Goal: Task Accomplishment & Management: Manage account settings

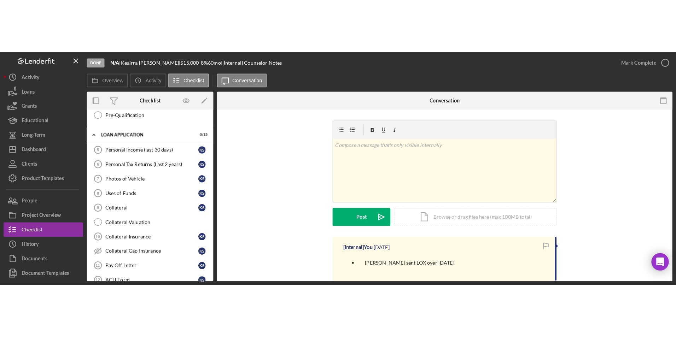
scroll to position [252, 0]
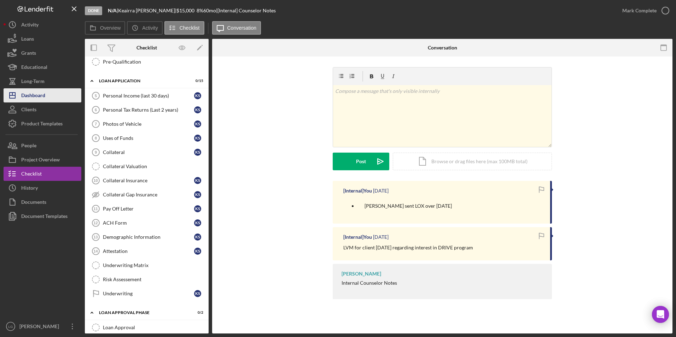
click at [52, 100] on button "Icon/Dashboard Dashboard" at bounding box center [43, 95] width 78 height 14
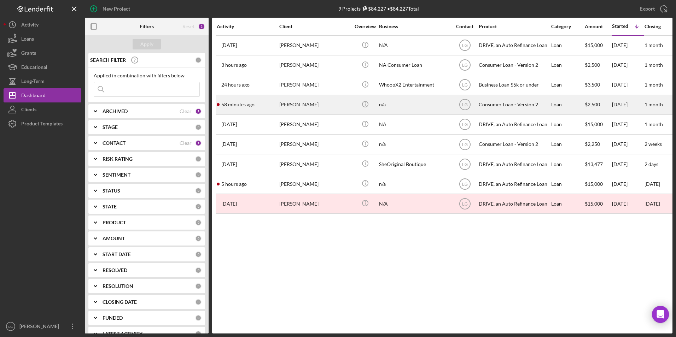
click at [290, 101] on div "[PERSON_NAME]" at bounding box center [314, 104] width 71 height 19
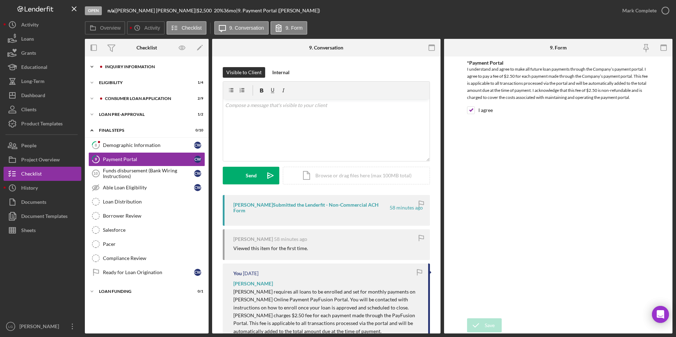
click at [133, 68] on div "Inquiry Information" at bounding box center [152, 67] width 95 height 4
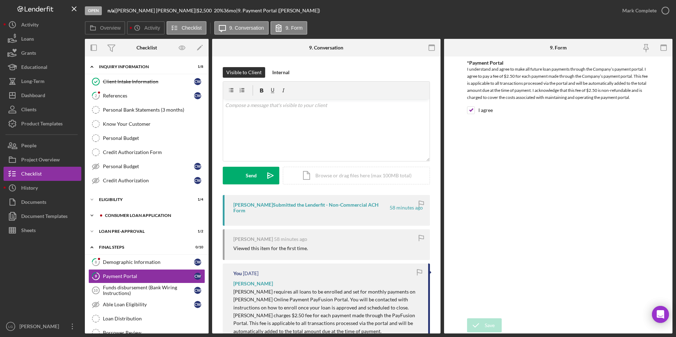
click at [109, 210] on div "Consumer Loan Application" at bounding box center [152, 215] width 95 height 4
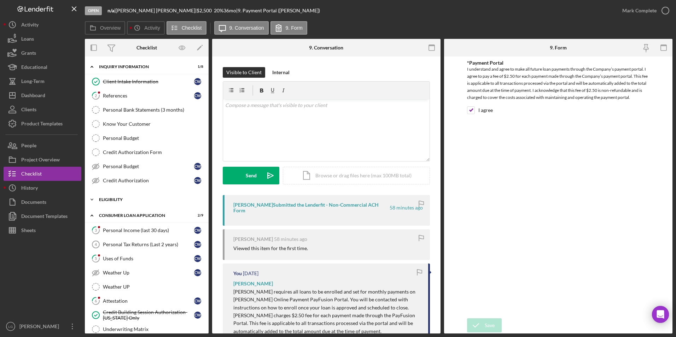
click at [114, 201] on div "Eligibility" at bounding box center [149, 200] width 101 height 4
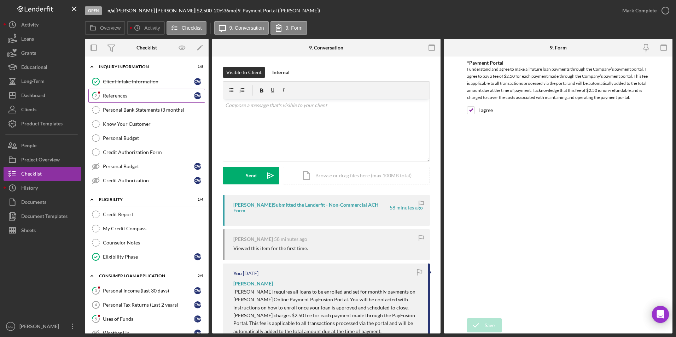
click at [133, 96] on div "References" at bounding box center [148, 96] width 91 height 6
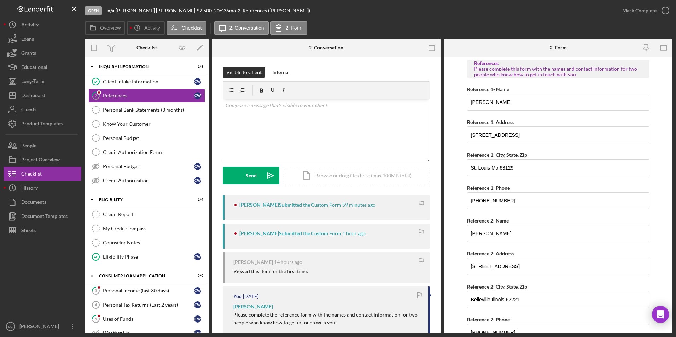
scroll to position [33, 0]
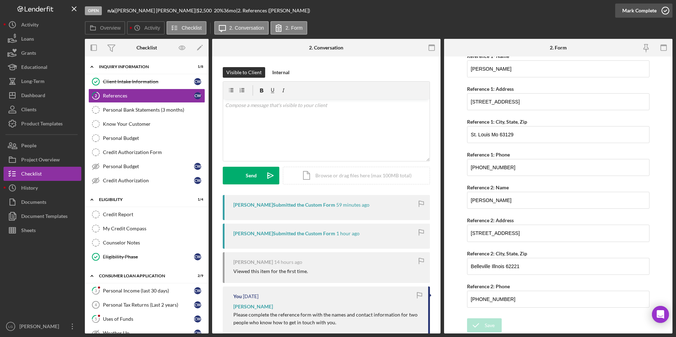
click at [449, 10] on div "Mark Complete" at bounding box center [639, 11] width 34 height 14
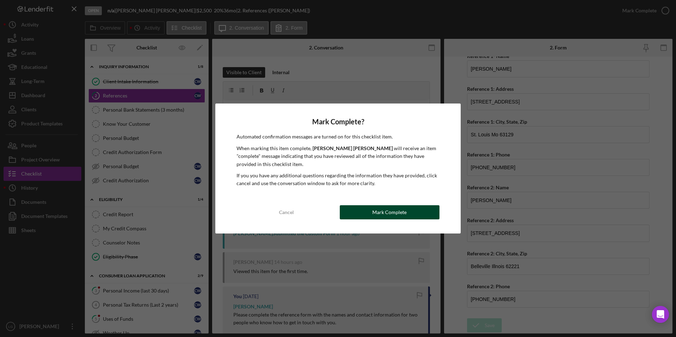
click at [369, 208] on button "Mark Complete" at bounding box center [390, 212] width 100 height 14
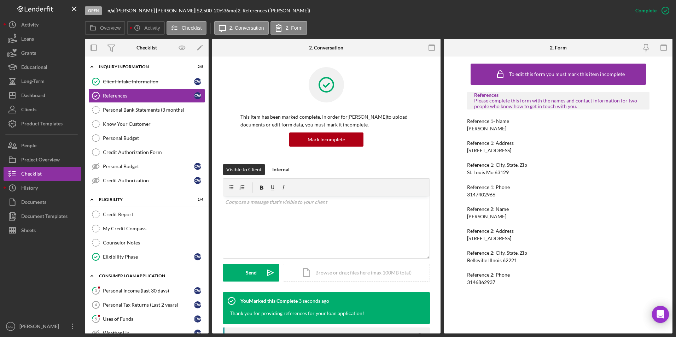
scroll to position [71, 0]
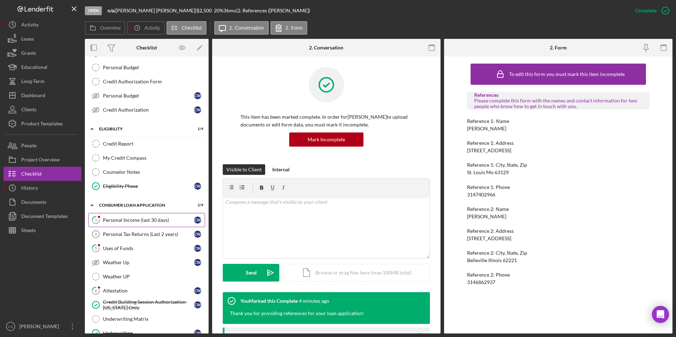
click at [141, 210] on div "Personal Income (last 30 days)" at bounding box center [148, 220] width 91 height 6
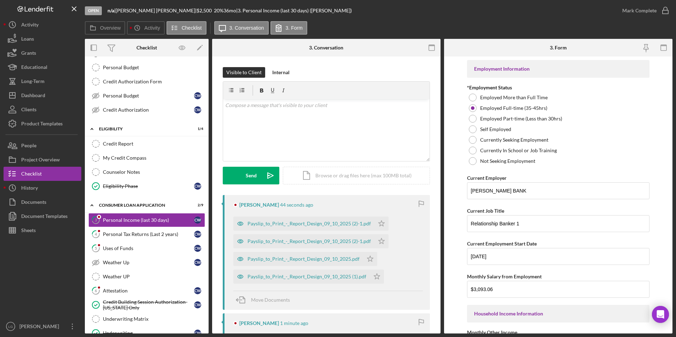
scroll to position [71, 0]
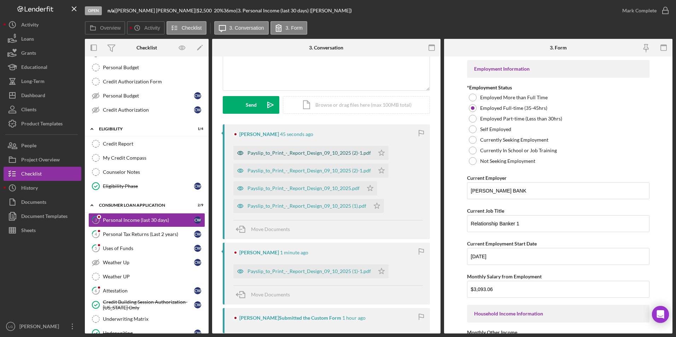
click at [333, 152] on div "Payslip_to_Print_-_Report_Design_09_10_2025 (2)-1.pdf" at bounding box center [308, 153] width 123 height 6
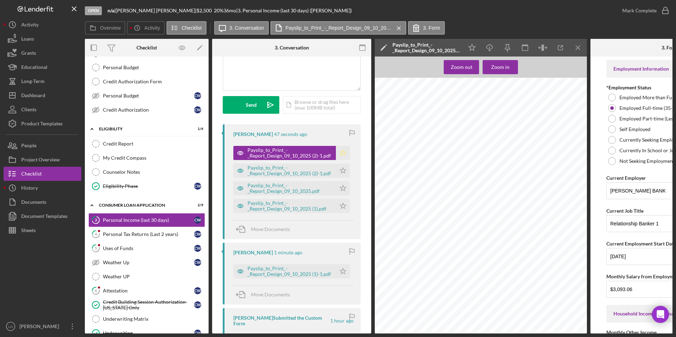
click at [341, 155] on polygon "button" at bounding box center [343, 153] width 6 height 6
click at [340, 171] on polygon "button" at bounding box center [343, 170] width 6 height 6
click at [340, 191] on polygon "button" at bounding box center [343, 188] width 6 height 6
click at [339, 204] on icon "Icon/Star" at bounding box center [343, 206] width 14 height 14
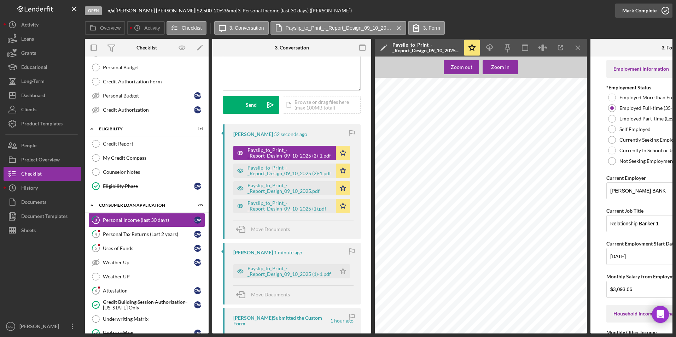
click at [449, 16] on div "Mark Complete" at bounding box center [639, 11] width 34 height 14
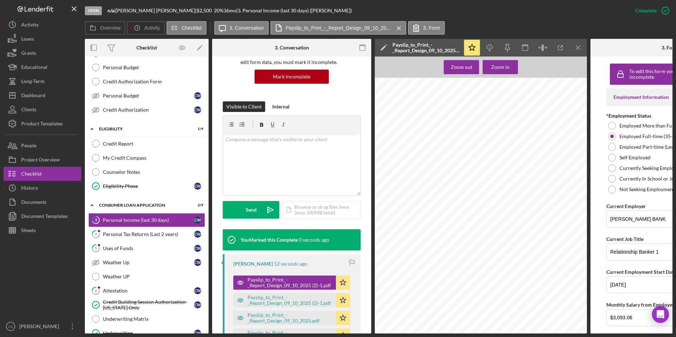
scroll to position [176, 0]
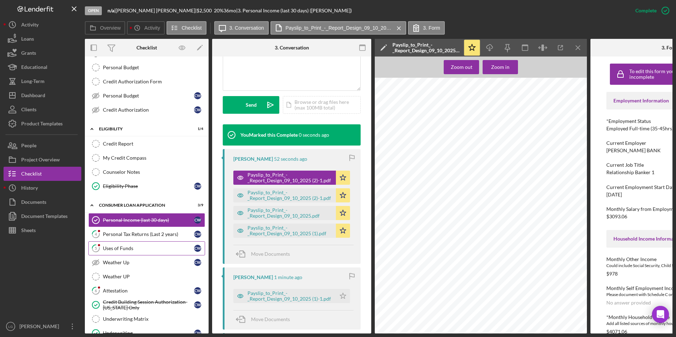
click at [108, 210] on div "Uses of Funds" at bounding box center [148, 249] width 91 height 6
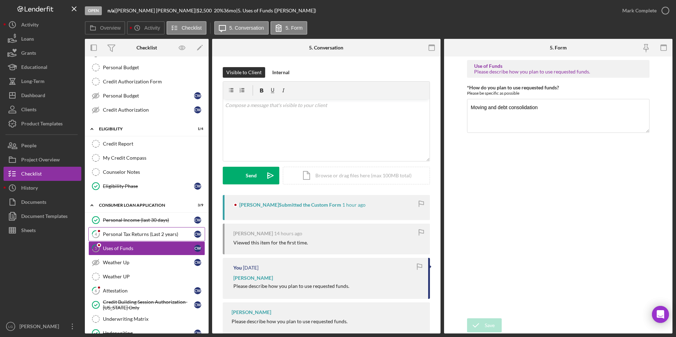
click at [120, 210] on div "Personal Tax Returns (Last 2 years)" at bounding box center [148, 234] width 91 height 6
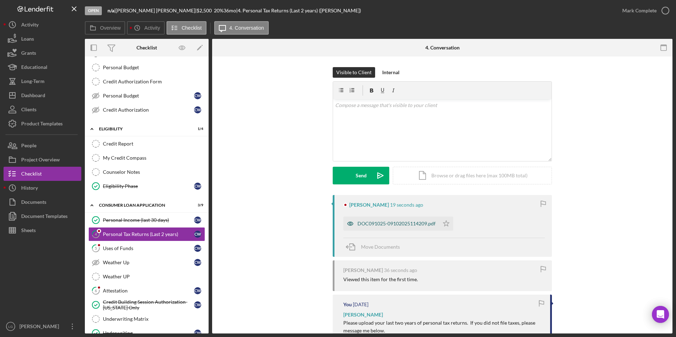
click at [402, 210] on div "DOC091025-09102025114209.pdf" at bounding box center [391, 224] width 96 height 14
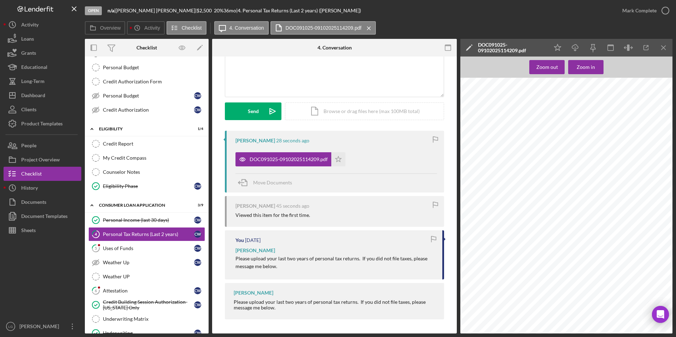
scroll to position [1429, 0]
click at [334, 158] on icon "Icon/Star" at bounding box center [338, 159] width 14 height 14
click at [449, 14] on div "Mark Complete" at bounding box center [639, 11] width 34 height 14
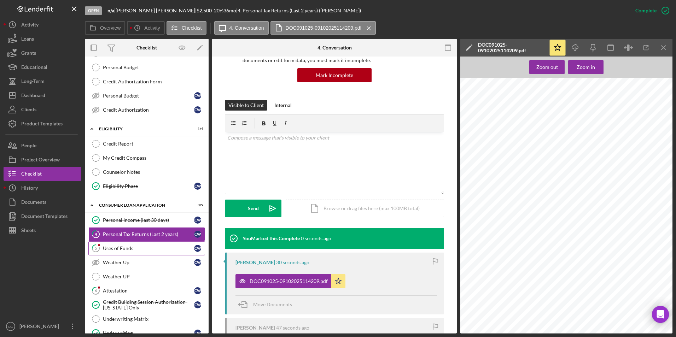
scroll to position [161, 0]
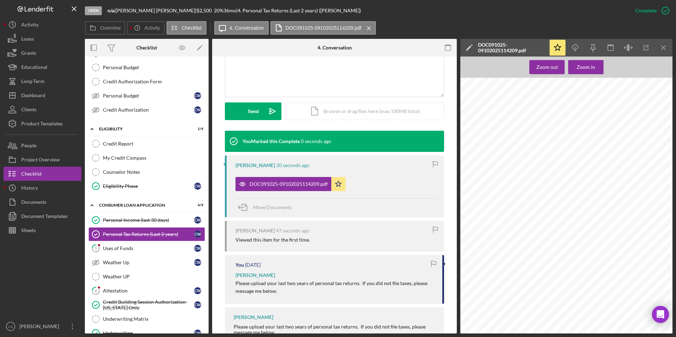
drag, startPoint x: 118, startPoint y: 251, endPoint x: 268, endPoint y: 233, distance: 150.9
click at [118, 210] on div "Uses of Funds" at bounding box center [148, 249] width 91 height 6
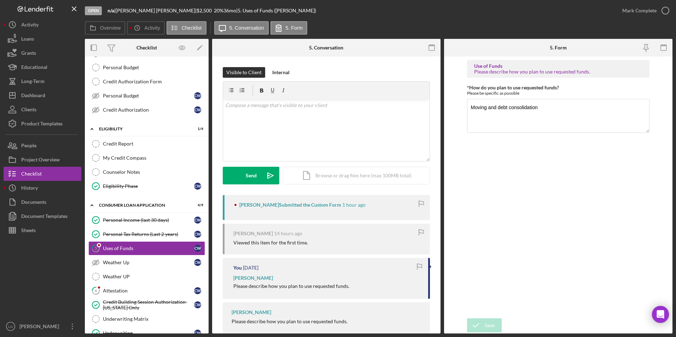
click at [449, 20] on div "Mark Complete" at bounding box center [643, 10] width 57 height 21
click at [449, 6] on div "Mark Complete" at bounding box center [639, 11] width 34 height 14
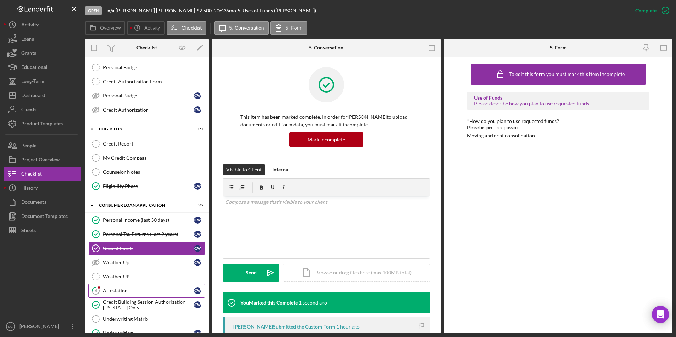
click at [102, 210] on icon "6" at bounding box center [96, 291] width 18 height 18
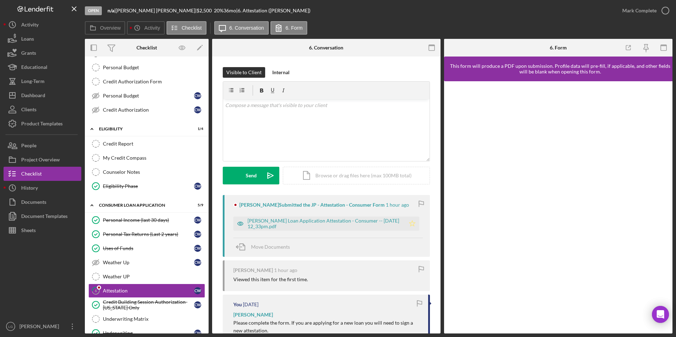
click at [405, 210] on icon "Icon/Star" at bounding box center [412, 224] width 14 height 14
click at [449, 9] on div "Mark Complete" at bounding box center [639, 11] width 34 height 14
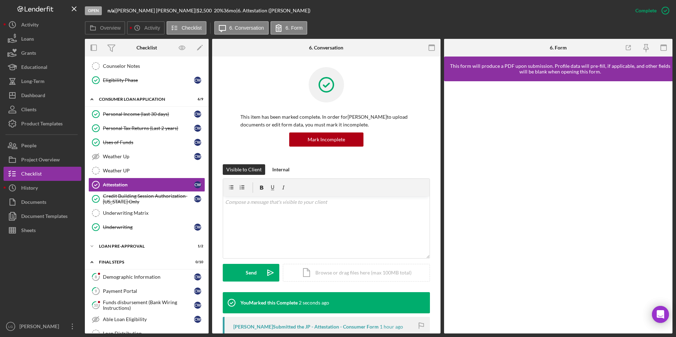
scroll to position [247, 0]
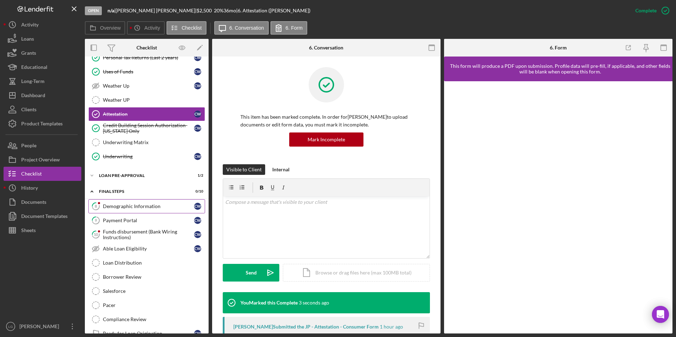
click at [143, 208] on div "Demographic Information" at bounding box center [148, 207] width 91 height 6
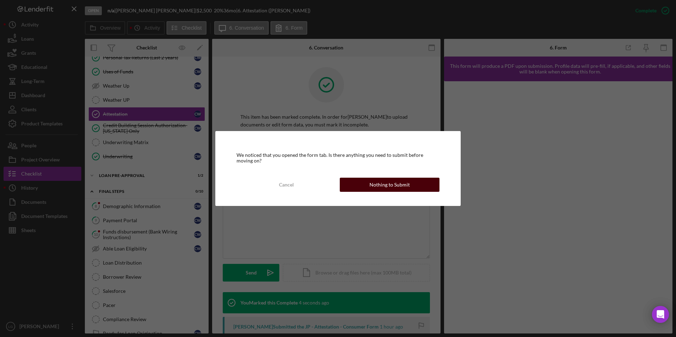
drag, startPoint x: 407, startPoint y: 180, endPoint x: 407, endPoint y: 187, distance: 7.1
click at [407, 187] on div "Nothing to Submit" at bounding box center [389, 185] width 40 height 14
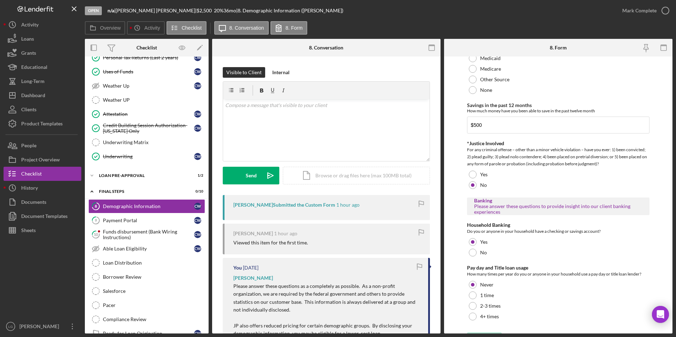
scroll to position [1291, 0]
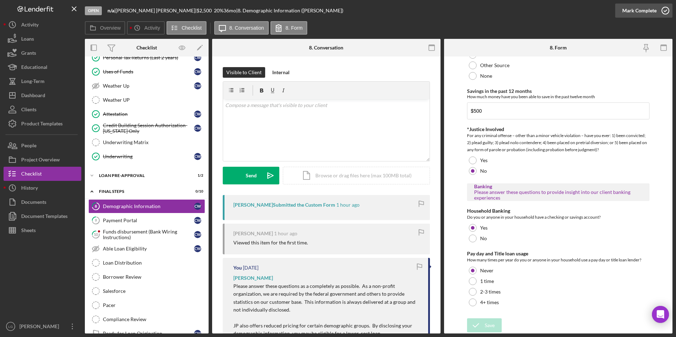
click at [449, 12] on div "Mark Complete" at bounding box center [639, 11] width 34 height 14
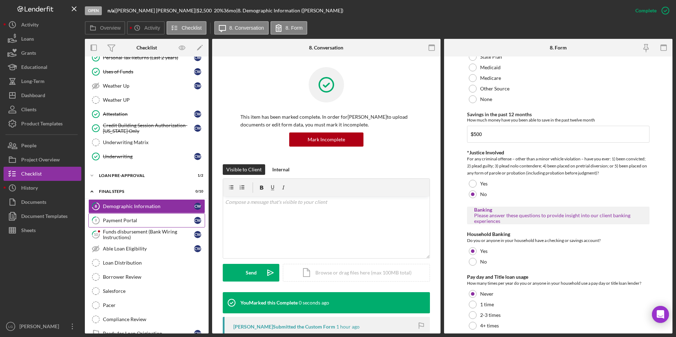
scroll to position [0, 0]
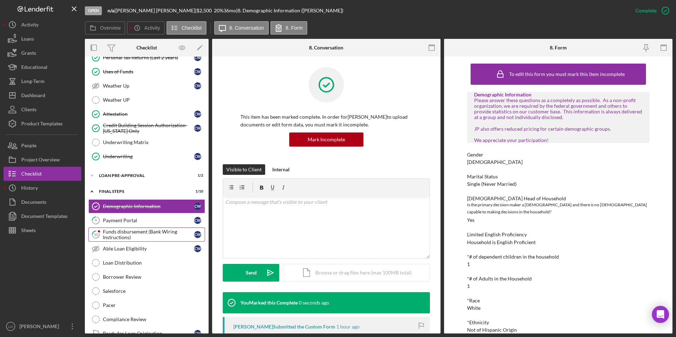
click at [113, 210] on link "10 Funds disbursement (Bank Wiring Instructions) C W" at bounding box center [146, 235] width 117 height 14
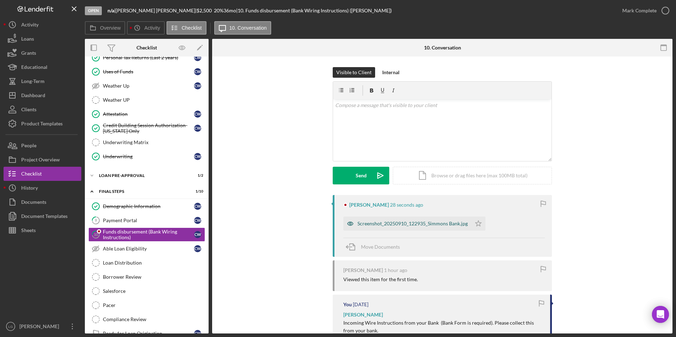
click at [448, 210] on div "Screenshot_20250910_122935_Simmons Bank.jpg" at bounding box center [412, 224] width 110 height 6
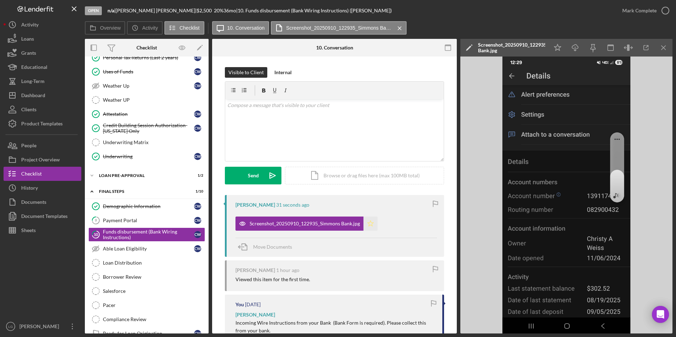
click at [367, 210] on polygon "button" at bounding box center [370, 223] width 6 height 6
click at [449, 17] on div "Mark Complete" at bounding box center [639, 11] width 34 height 14
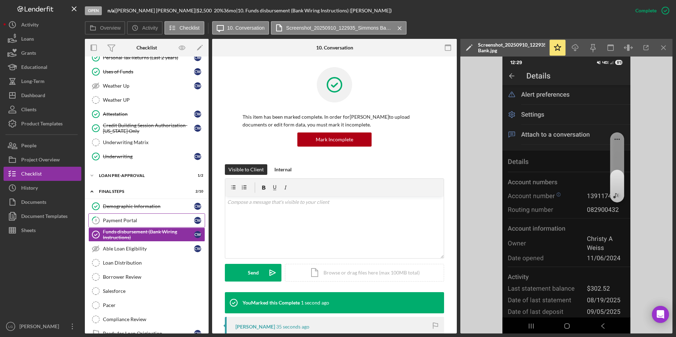
click at [125, 210] on div "Payment Portal" at bounding box center [148, 221] width 91 height 6
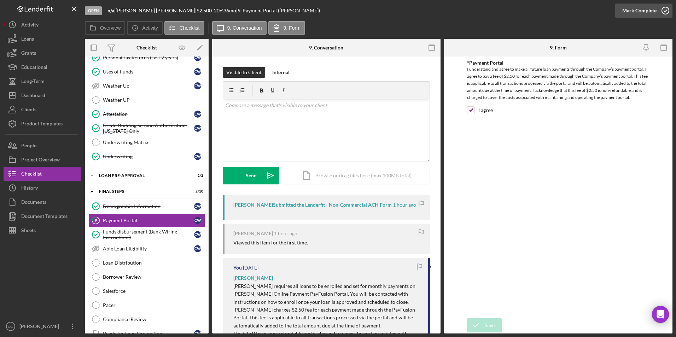
click at [449, 11] on div "Mark Complete" at bounding box center [639, 11] width 34 height 14
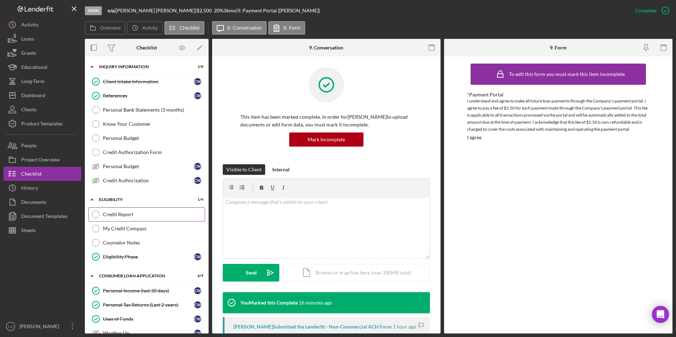
drag, startPoint x: 120, startPoint y: 215, endPoint x: 130, endPoint y: 216, distance: 9.9
click at [120, 210] on div "Credit Report" at bounding box center [154, 215] width 102 height 6
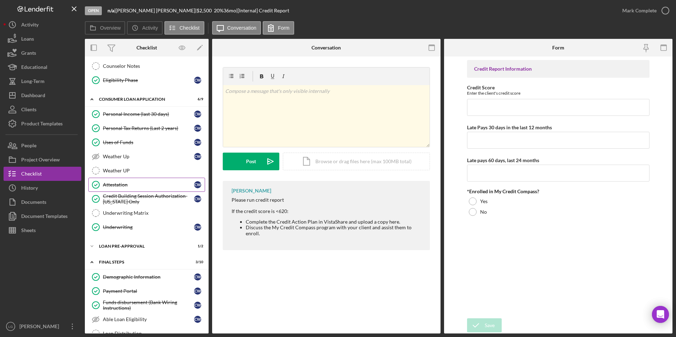
scroll to position [247, 0]
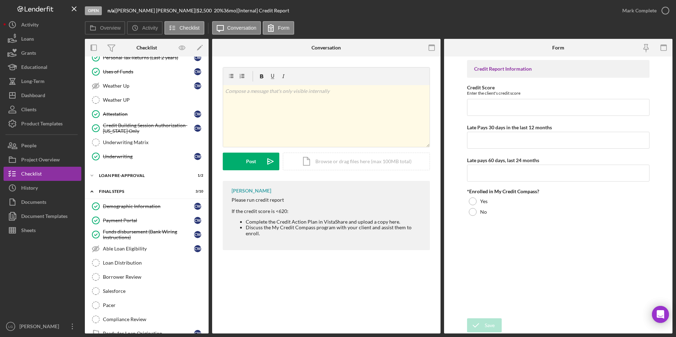
click at [438, 61] on div "v Color teal Color pink Remove color Add row above Add row below Add column bef…" at bounding box center [326, 161] width 228 height 208
click at [449, 109] on input "Credit Score" at bounding box center [558, 107] width 183 height 17
type input "641"
click at [449, 139] on input "Late Pays 30 days in the last 12 months" at bounding box center [558, 140] width 183 height 17
type input "0"
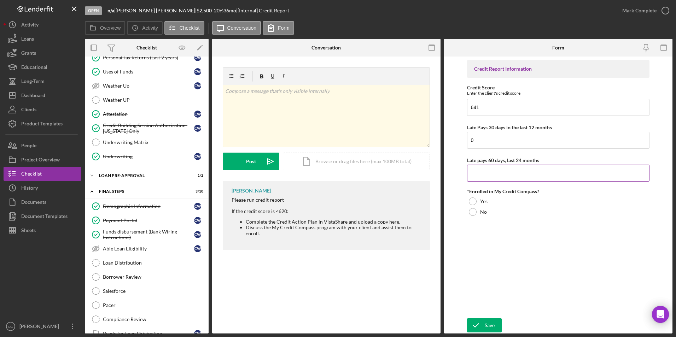
click at [449, 175] on input "Late pays 60 days, last 24 months" at bounding box center [558, 173] width 183 height 17
type input "0"
click at [449, 210] on div at bounding box center [473, 212] width 8 height 8
click at [449, 210] on button "Save" at bounding box center [484, 325] width 35 height 14
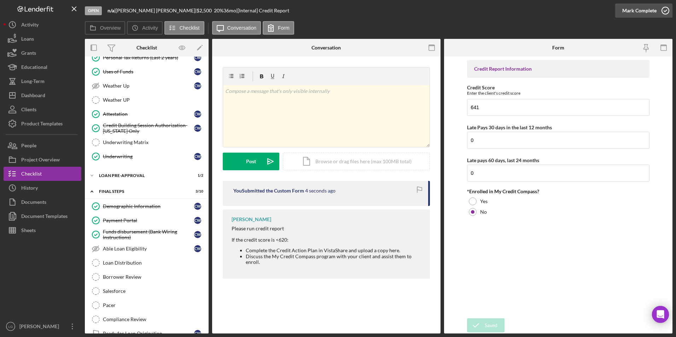
click at [449, 10] on div "Mark Complete" at bounding box center [639, 11] width 34 height 14
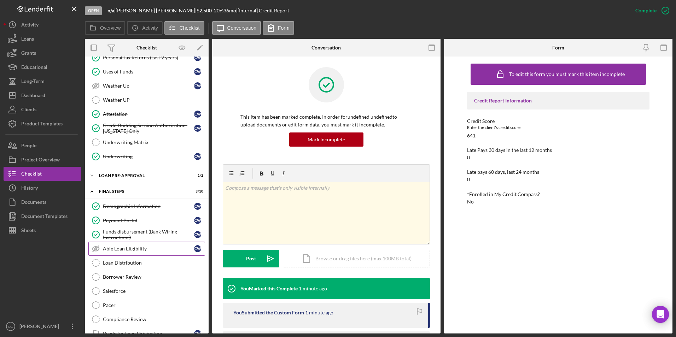
scroll to position [277, 0]
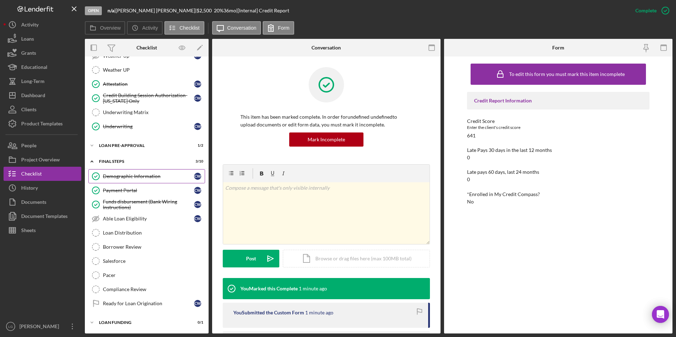
click at [112, 175] on div "Demographic Information" at bounding box center [148, 176] width 91 height 6
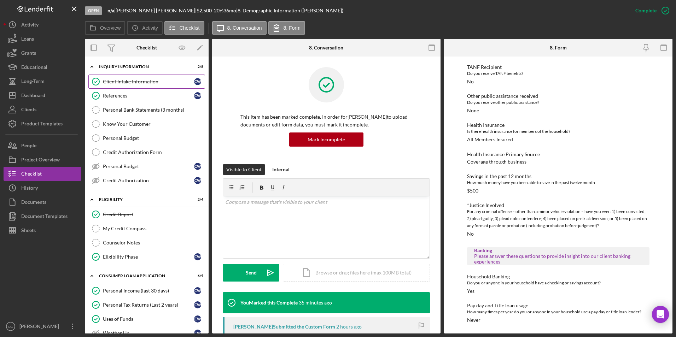
click at [157, 82] on div "Client Intake Information" at bounding box center [148, 82] width 91 height 6
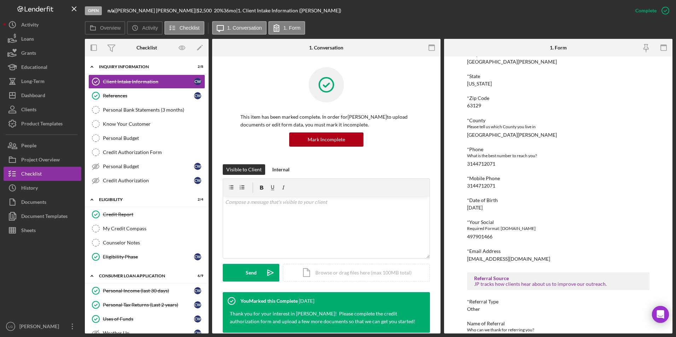
scroll to position [195, 0]
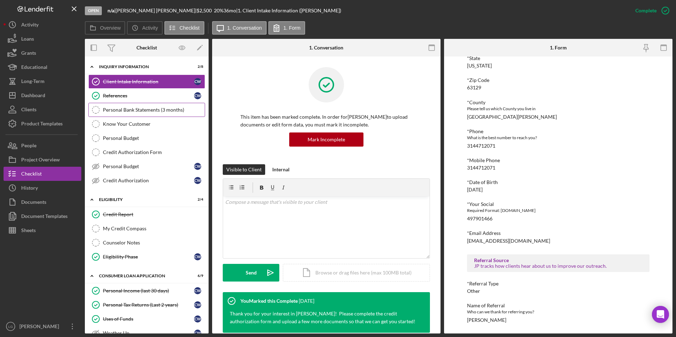
click at [102, 103] on icon "Personal Bank Statements (3 months)" at bounding box center [96, 110] width 18 height 18
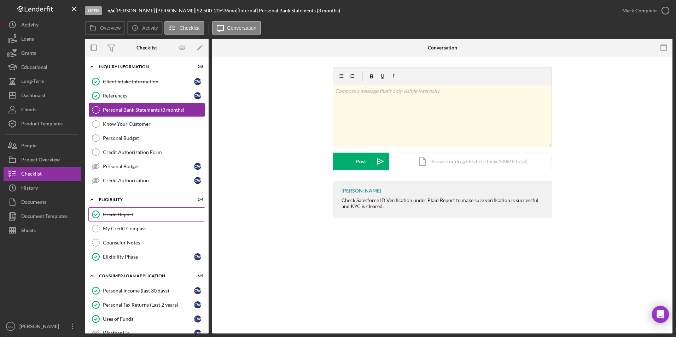
click at [123, 210] on div "Credit Report" at bounding box center [154, 215] width 102 height 6
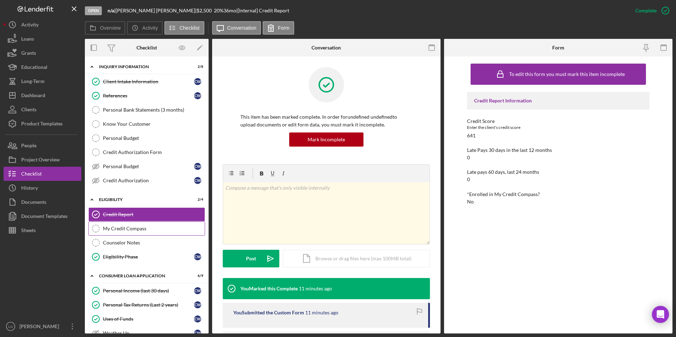
scroll to position [106, 0]
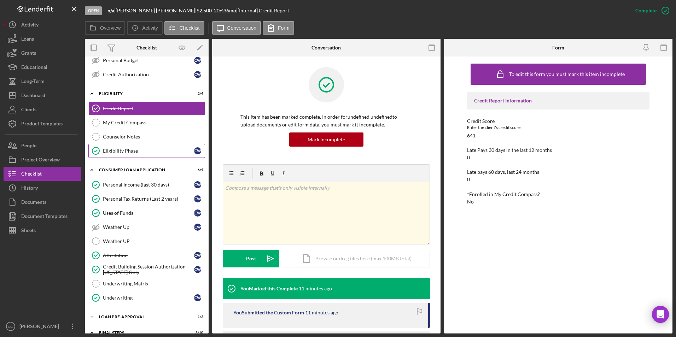
click at [126, 154] on link "Eligibility Phase Eligibility Phase C W" at bounding box center [146, 151] width 117 height 14
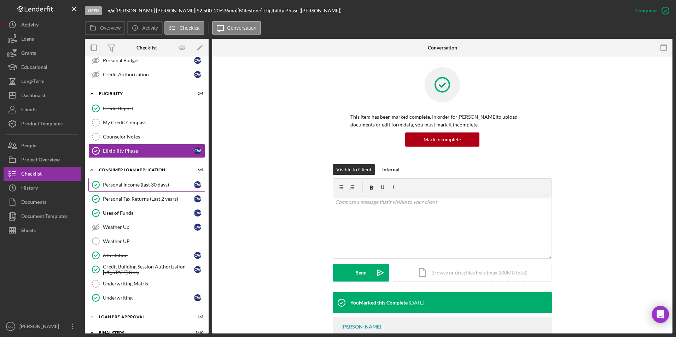
click at [137, 188] on link "Personal Income (last 30 days) Personal Income (last 30 days) C W" at bounding box center [146, 185] width 117 height 14
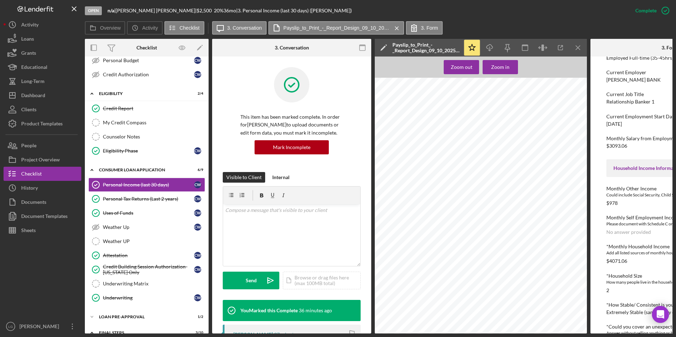
scroll to position [137, 0]
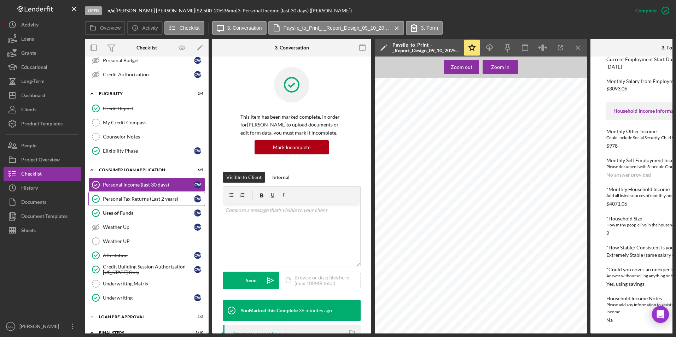
click at [151, 198] on div "Personal Tax Returns (Last 2 years)" at bounding box center [148, 199] width 91 height 6
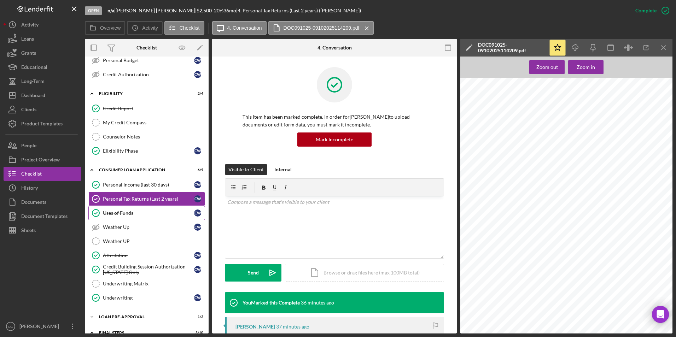
click at [150, 210] on div "Uses of Funds" at bounding box center [148, 213] width 91 height 6
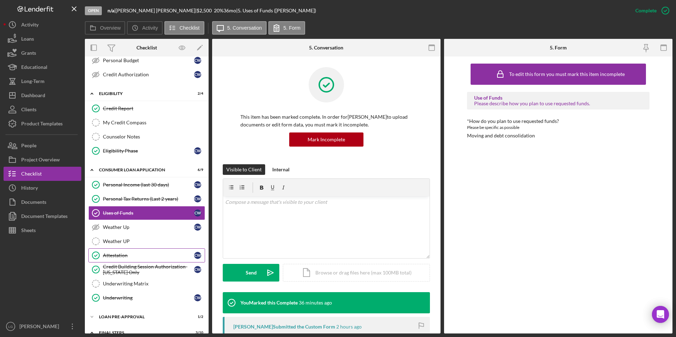
click at [130, 210] on div "Attestation" at bounding box center [148, 256] width 91 height 6
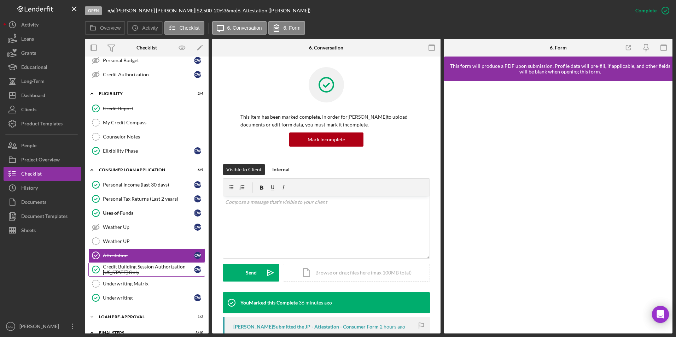
click at [129, 210] on div "Credit Building Session Authorization- [US_STATE] Only" at bounding box center [148, 269] width 91 height 11
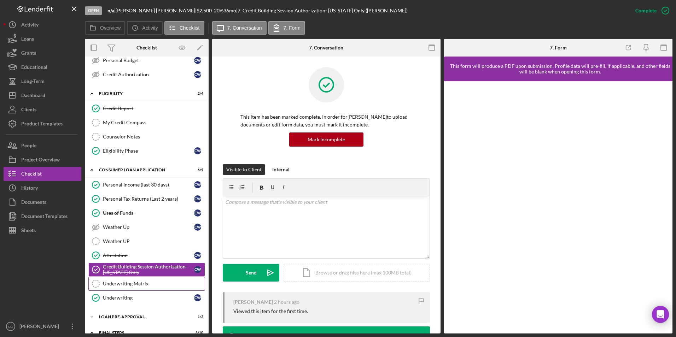
click at [134, 210] on link "Underwriting Matrix Underwriting Matrix" at bounding box center [146, 284] width 117 height 14
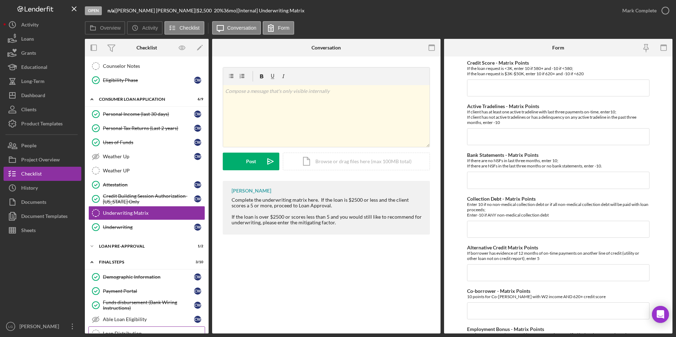
scroll to position [277, 0]
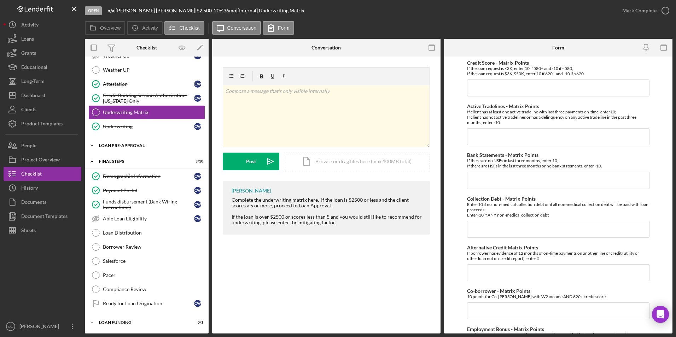
click at [117, 148] on div "Icon/Expander Loan Pre-Approval 1 / 2" at bounding box center [147, 146] width 124 height 14
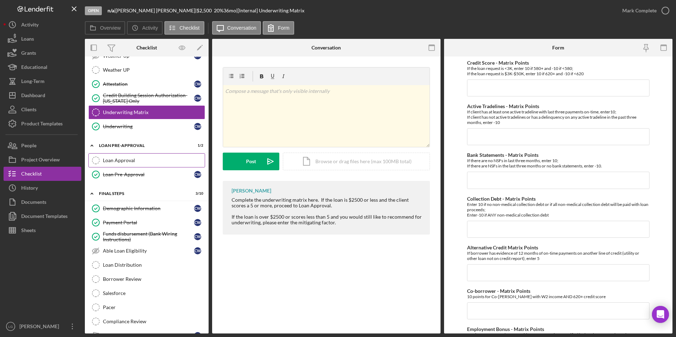
scroll to position [310, 0]
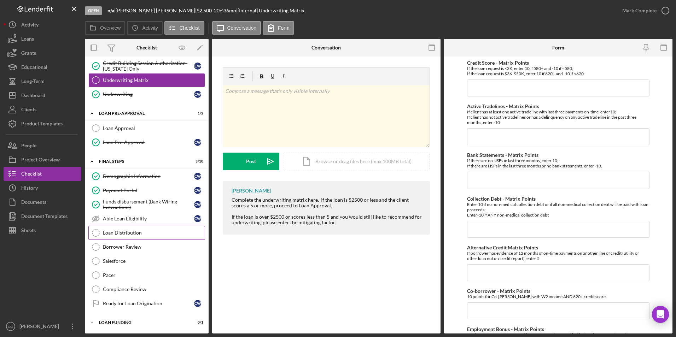
click at [118, 210] on div "Loan Distribution" at bounding box center [154, 233] width 102 height 6
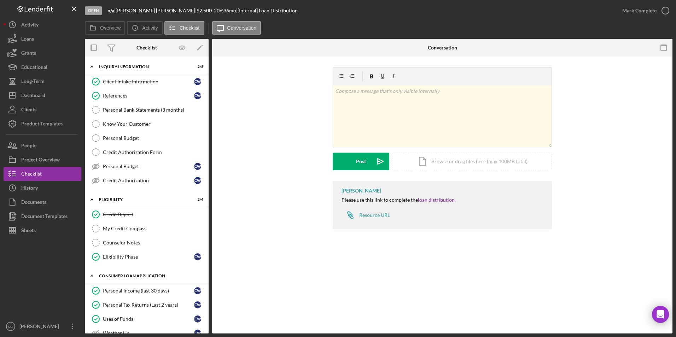
scroll to position [35, 0]
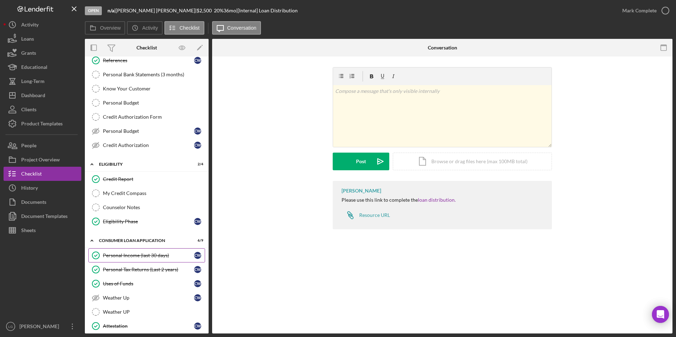
click at [112, 210] on div "Personal Income (last 30 days)" at bounding box center [148, 256] width 91 height 6
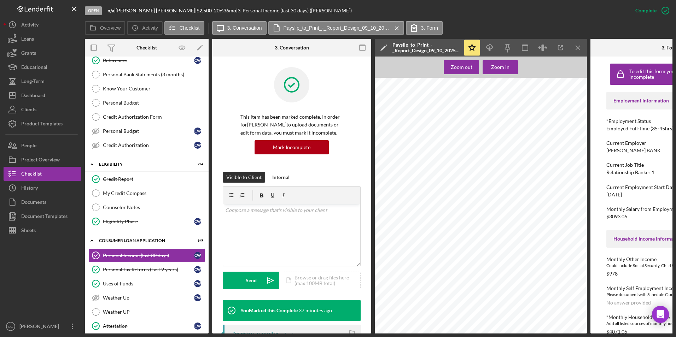
drag, startPoint x: 511, startPoint y: 335, endPoint x: 540, endPoint y: 334, distance: 29.0
click at [449, 210] on div "Open n/a | [PERSON_NAME] | $2,500 $2,500 20 % 36 mo | 3. Personal Income (last …" at bounding box center [338, 168] width 676 height 337
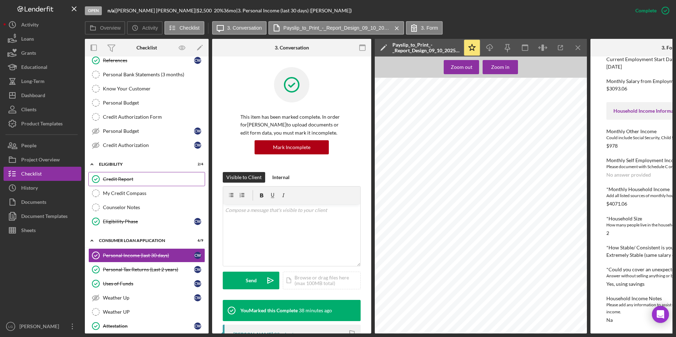
drag, startPoint x: 142, startPoint y: 181, endPoint x: 149, endPoint y: 181, distance: 7.4
click at [142, 181] on div "Credit Report" at bounding box center [154, 179] width 102 height 6
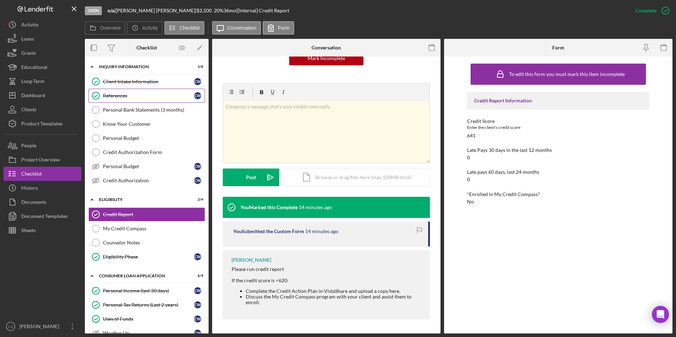
click at [129, 89] on link "References References C W" at bounding box center [146, 96] width 117 height 14
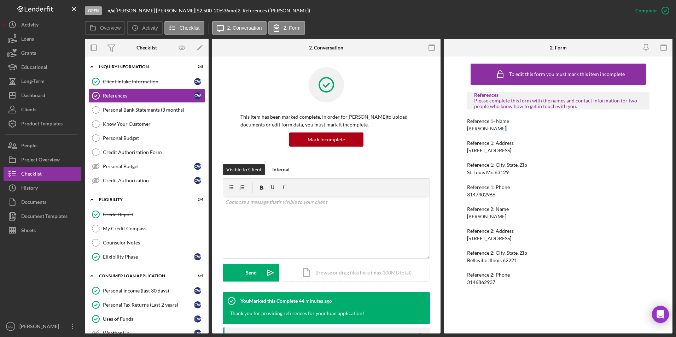
drag, startPoint x: 498, startPoint y: 129, endPoint x: 449, endPoint y: 133, distance: 48.9
click at [449, 133] on div "To edit this form you must mark this item incomplete References Please complete…" at bounding box center [558, 195] width 228 height 277
drag, startPoint x: 462, startPoint y: 129, endPoint x: 504, endPoint y: 127, distance: 42.1
click at [449, 127] on div "To edit this form you must mark this item incomplete References Please complete…" at bounding box center [558, 195] width 228 height 277
drag, startPoint x: 504, startPoint y: 127, endPoint x: 493, endPoint y: 129, distance: 11.2
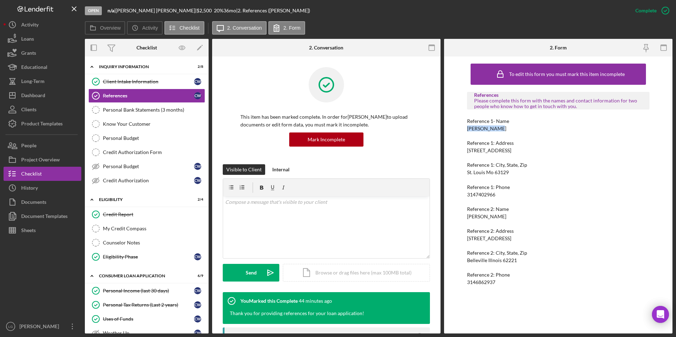
copy div "[PERSON_NAME]"
drag, startPoint x: 499, startPoint y: 195, endPoint x: 464, endPoint y: 195, distance: 35.3
click at [449, 195] on div "To edit this form you must mark this item incomplete References Please complete…" at bounding box center [558, 195] width 228 height 277
drag, startPoint x: 464, startPoint y: 195, endPoint x: 476, endPoint y: 195, distance: 12.7
copy div "3147402966"
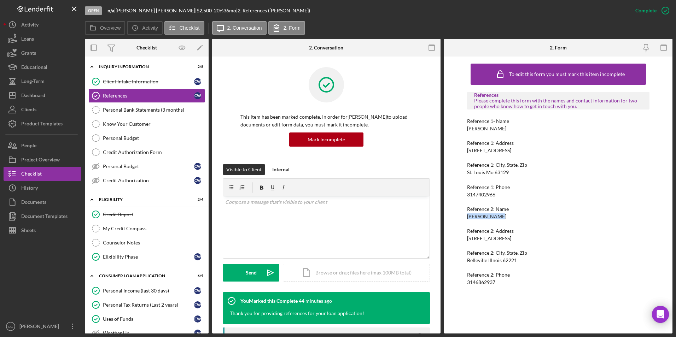
drag, startPoint x: 499, startPoint y: 218, endPoint x: 459, endPoint y: 219, distance: 40.3
click at [449, 210] on div "To edit this form you must mark this item incomplete References Please complete…" at bounding box center [558, 195] width 228 height 277
drag, startPoint x: 459, startPoint y: 219, endPoint x: 478, endPoint y: 220, distance: 19.4
drag, startPoint x: 478, startPoint y: 220, endPoint x: 472, endPoint y: 224, distance: 8.1
click at [449, 210] on div "References Please complete this form with the names and contact information for…" at bounding box center [558, 189] width 183 height 194
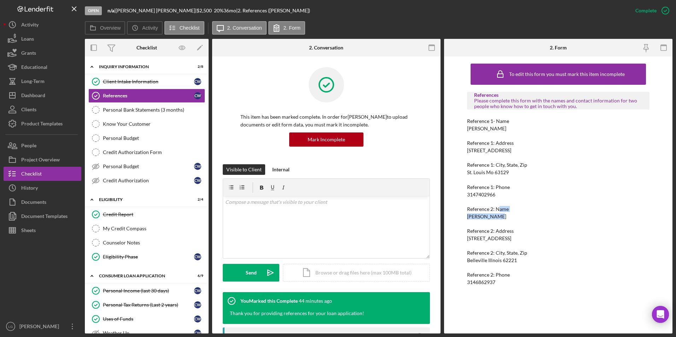
drag, startPoint x: 498, startPoint y: 211, endPoint x: 493, endPoint y: 214, distance: 5.4
click at [449, 210] on div "Reference 2: Name [PERSON_NAME]" at bounding box center [558, 212] width 183 height 13
drag, startPoint x: 496, startPoint y: 216, endPoint x: 473, endPoint y: 216, distance: 23.3
click at [449, 210] on div "Reference 2: Name [PERSON_NAME]" at bounding box center [558, 212] width 183 height 13
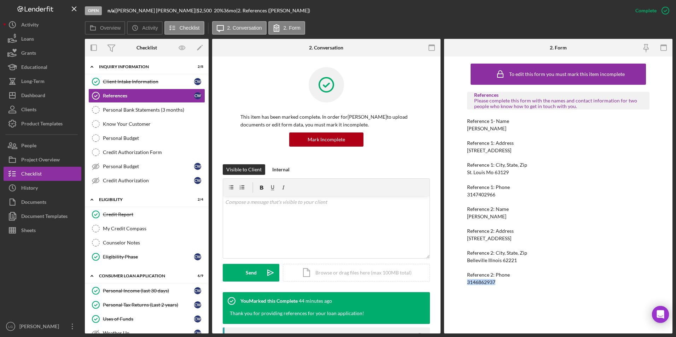
drag, startPoint x: 503, startPoint y: 279, endPoint x: 461, endPoint y: 283, distance: 41.9
click at [449, 210] on div "To edit this form you must mark this item incomplete References Please complete…" at bounding box center [558, 195] width 228 height 277
drag, startPoint x: 461, startPoint y: 283, endPoint x: 477, endPoint y: 283, distance: 15.2
copy div "3146862937"
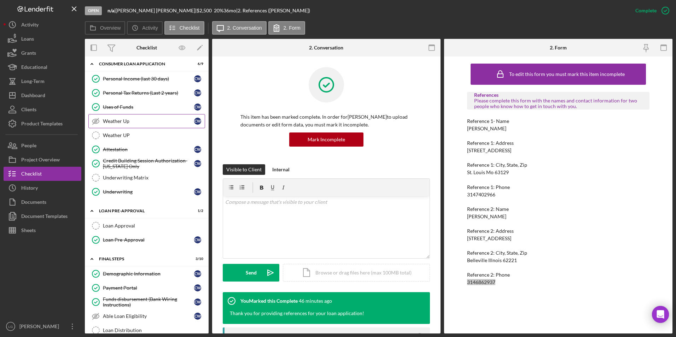
scroll to position [310, 0]
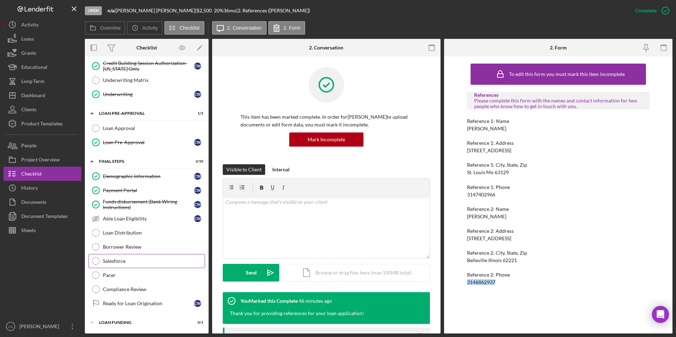
click at [123, 210] on div "Salesforce" at bounding box center [154, 261] width 102 height 6
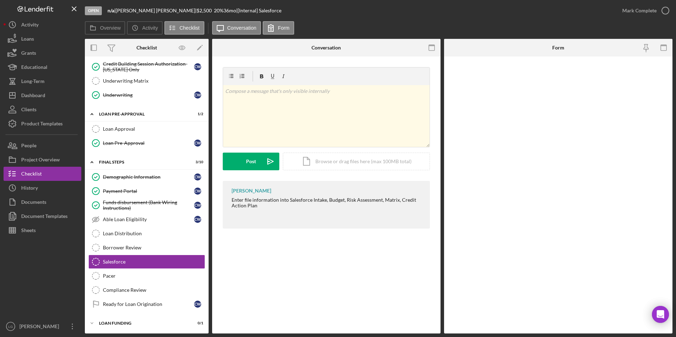
scroll to position [310, 0]
click at [449, 75] on input "*Salesforce ID" at bounding box center [558, 77] width 183 height 17
paste input "a0wPC000002IhAEYA0"
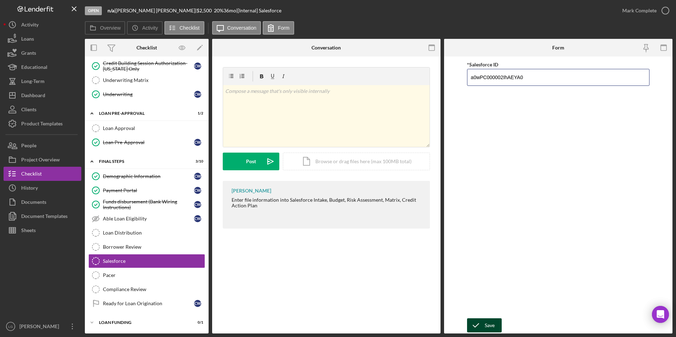
type input "a0wPC000002IhAEYA0"
click at [449, 210] on button "Save" at bounding box center [484, 325] width 35 height 14
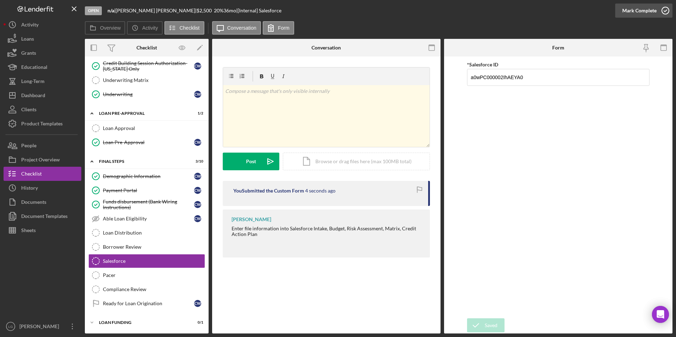
click at [449, 14] on div "Mark Complete" at bounding box center [639, 11] width 34 height 14
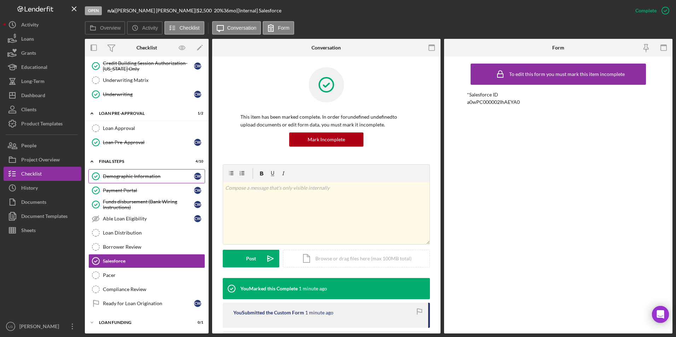
click at [121, 172] on link "Demographic Information Demographic Information C W" at bounding box center [146, 176] width 117 height 14
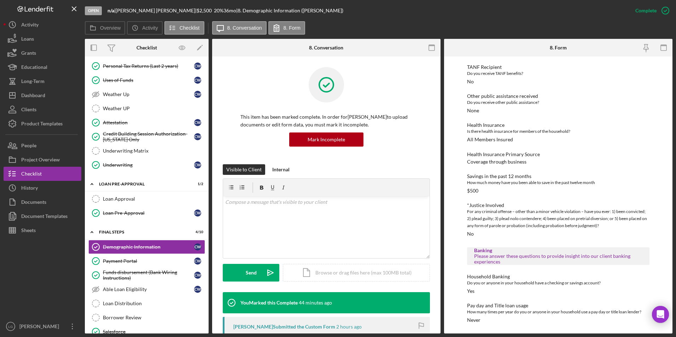
scroll to position [133, 0]
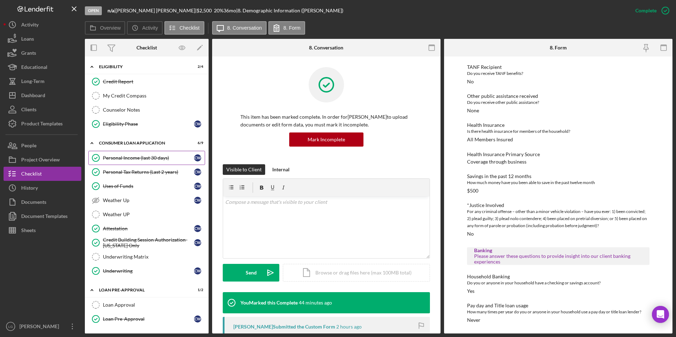
click at [163, 155] on div "Personal Income (last 30 days)" at bounding box center [148, 158] width 91 height 6
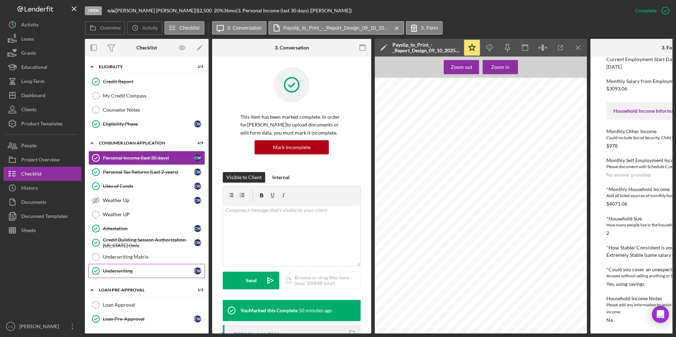
scroll to position [204, 0]
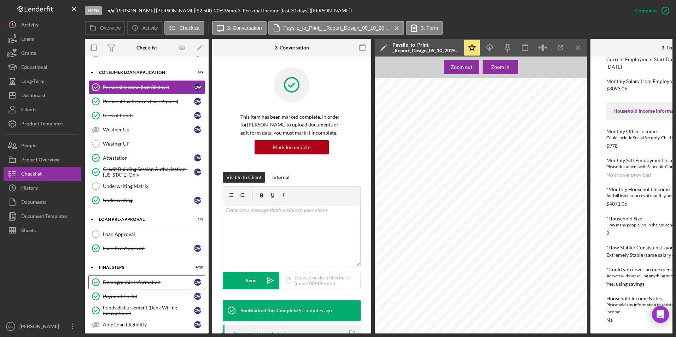
click at [120, 210] on link "Demographic Information Demographic Information C W" at bounding box center [146, 282] width 117 height 14
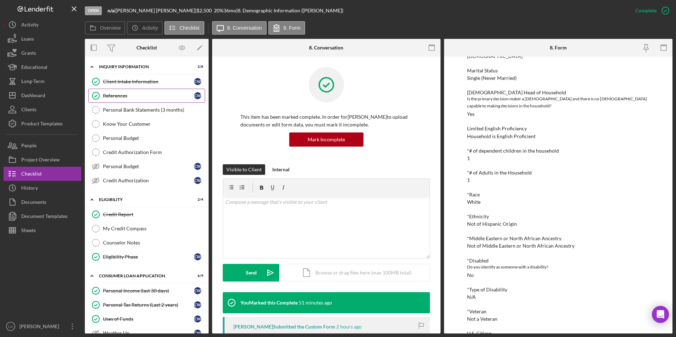
drag, startPoint x: 131, startPoint y: 82, endPoint x: 131, endPoint y: 89, distance: 7.4
click at [131, 82] on div "Client Intake Information" at bounding box center [148, 82] width 91 height 6
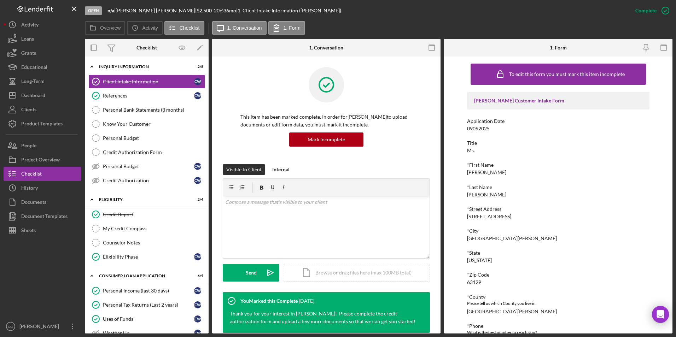
scroll to position [35, 0]
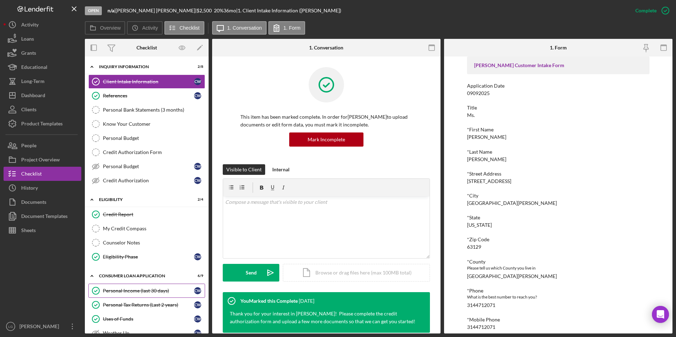
click at [129, 210] on div "Personal Income (last 30 days)" at bounding box center [148, 291] width 91 height 6
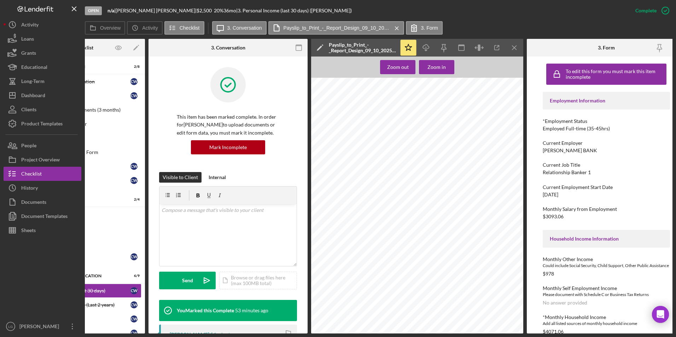
scroll to position [0, 77]
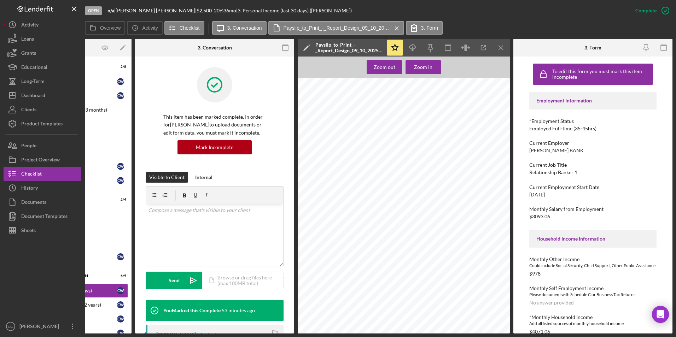
drag, startPoint x: 554, startPoint y: 194, endPoint x: 524, endPoint y: 195, distance: 29.3
click at [449, 195] on div "To edit this form you must mark this item incomplete Employment Information *Em…" at bounding box center [592, 195] width 159 height 277
drag, startPoint x: 524, startPoint y: 195, endPoint x: 558, endPoint y: 197, distance: 33.7
click at [449, 197] on div "Current Employment Start Date [DATE]" at bounding box center [592, 190] width 127 height 13
drag, startPoint x: 558, startPoint y: 192, endPoint x: 526, endPoint y: 195, distance: 31.6
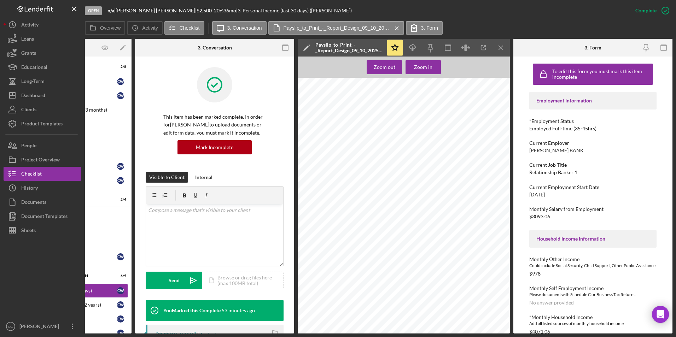
click at [449, 195] on div "To edit this form you must mark this item incomplete Employment Information *Em…" at bounding box center [592, 195] width 159 height 277
drag, startPoint x: 526, startPoint y: 195, endPoint x: 534, endPoint y: 192, distance: 8.6
copy div "[DATE]"
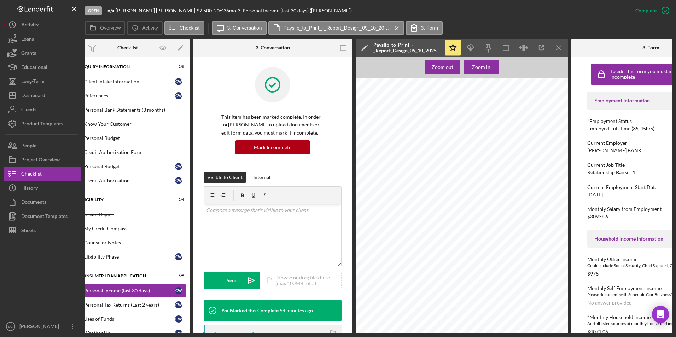
scroll to position [0, 0]
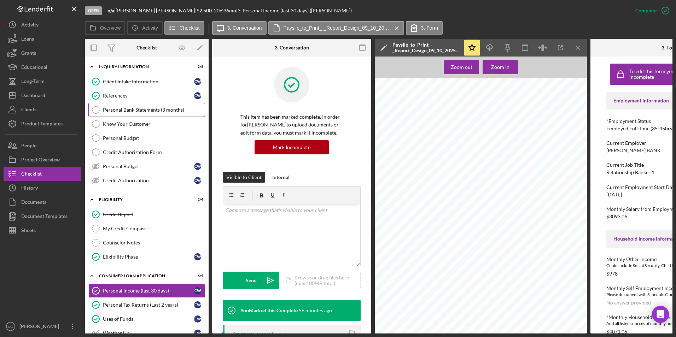
click at [139, 109] on div "Personal Bank Statements (3 months)" at bounding box center [154, 110] width 102 height 6
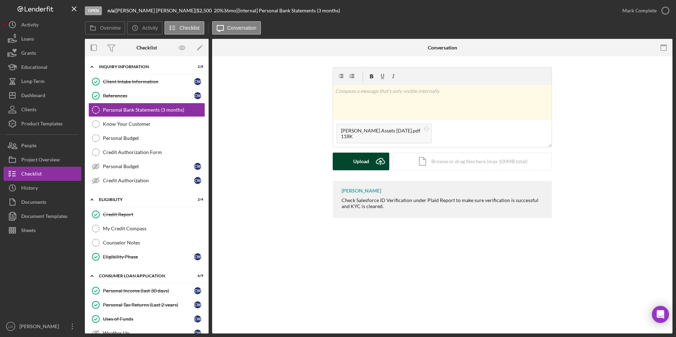
click at [368, 160] on div "Upload" at bounding box center [361, 162] width 16 height 18
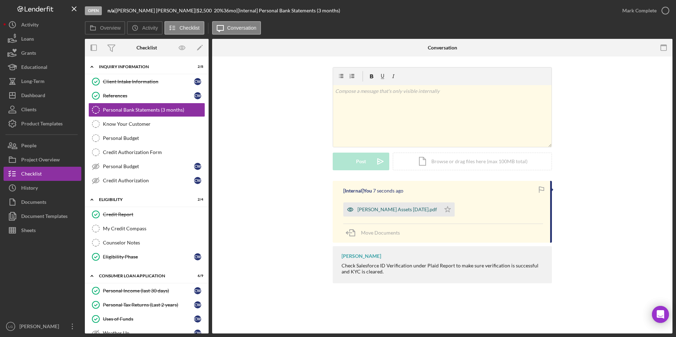
click at [383, 210] on div "[PERSON_NAME] Assets [DATE].pdf" at bounding box center [397, 210] width 80 height 6
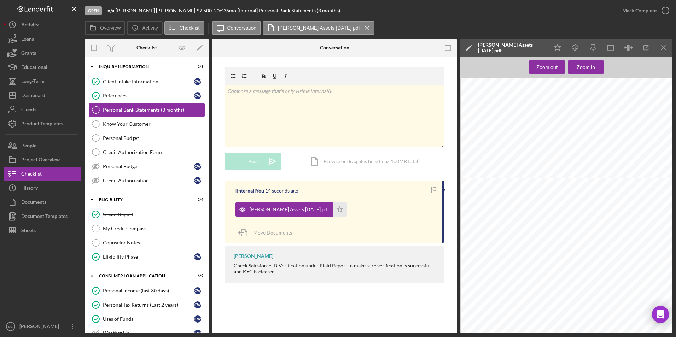
scroll to position [565, 0]
click at [335, 207] on icon "Icon/Star" at bounding box center [340, 209] width 14 height 14
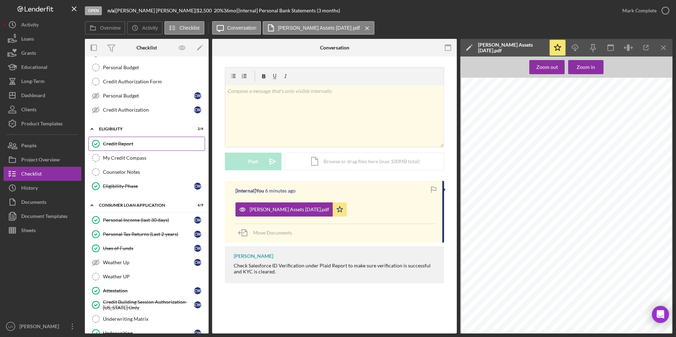
click at [98, 143] on icon "Credit Report" at bounding box center [96, 144] width 18 height 18
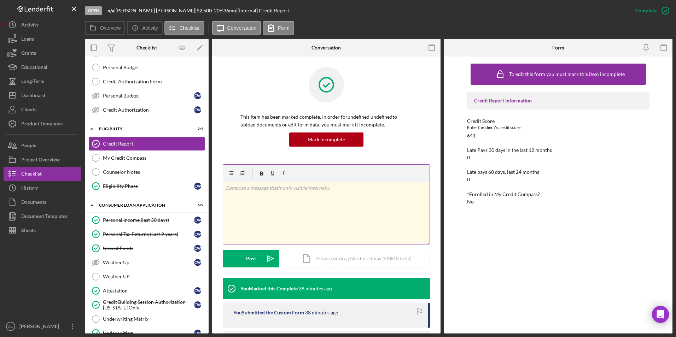
scroll to position [71, 0]
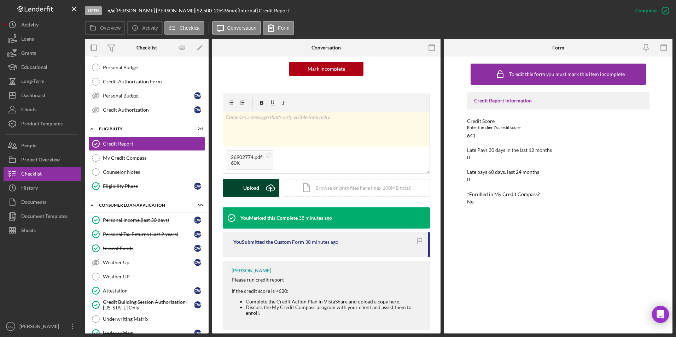
click at [237, 185] on button "Upload Icon/Upload" at bounding box center [251, 188] width 57 height 18
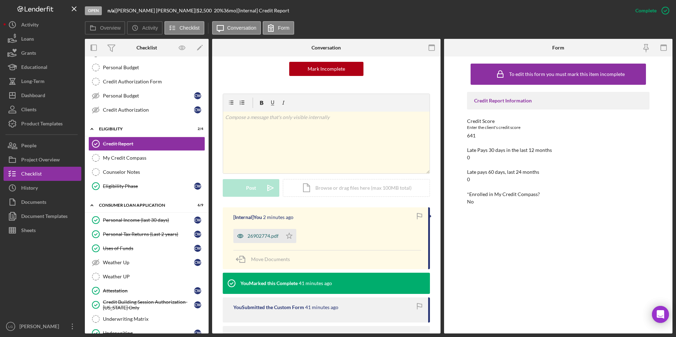
click at [264, 210] on div "26902774.pdf" at bounding box center [262, 236] width 31 height 6
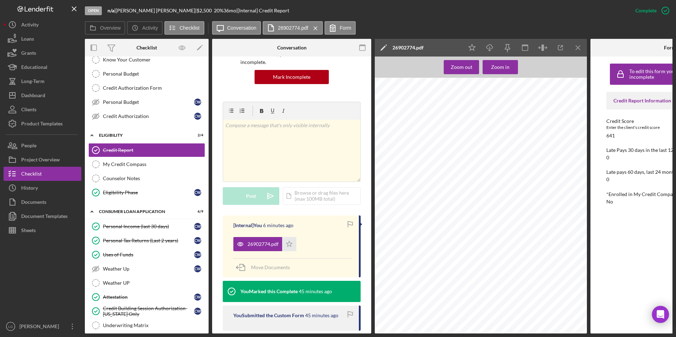
scroll to position [0, 0]
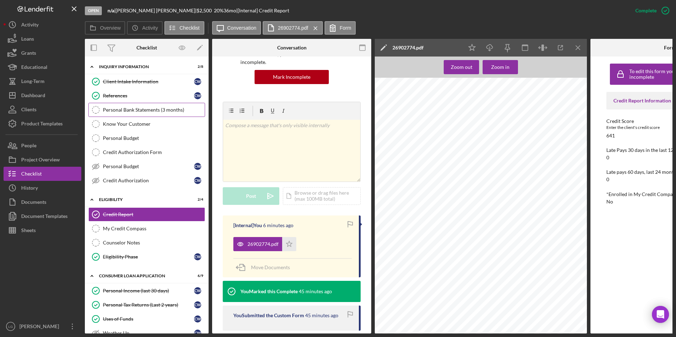
click at [123, 113] on link "Personal Bank Statements (3 months) Personal Bank Statements (3 months)" at bounding box center [146, 110] width 117 height 14
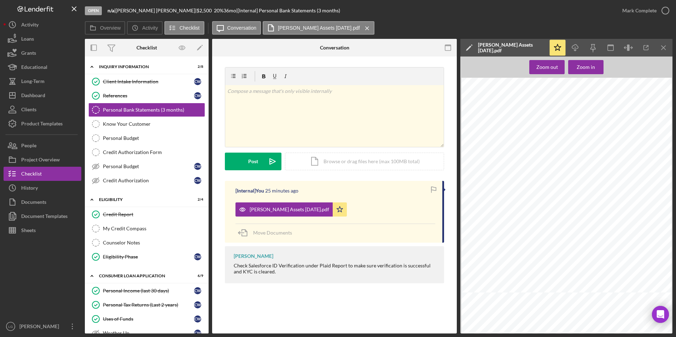
scroll to position [69, 0]
drag, startPoint x: 665, startPoint y: 80, endPoint x: 654, endPoint y: 75, distance: 12.2
click at [449, 75] on div "Zoom out Zoom in Overview Report Information Provided by the requester Requeste…" at bounding box center [566, 195] width 212 height 277
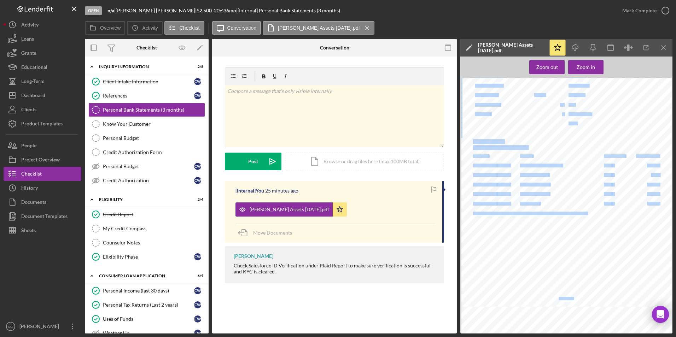
scroll to position [0, 0]
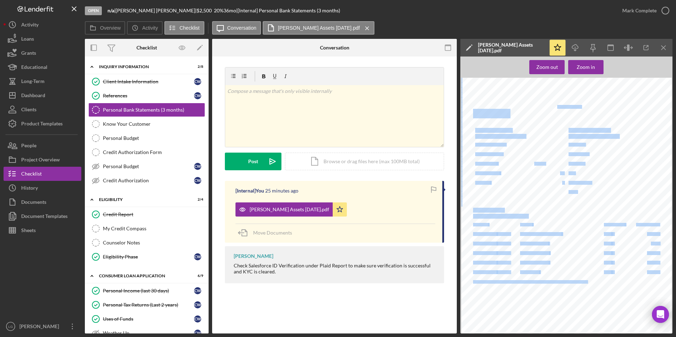
click at [449, 210] on div at bounding box center [566, 227] width 210 height 298
click at [449, 210] on div "Overview Report Information Provided by the requester Requester report ID Reque…" at bounding box center [566, 227] width 210 height 298
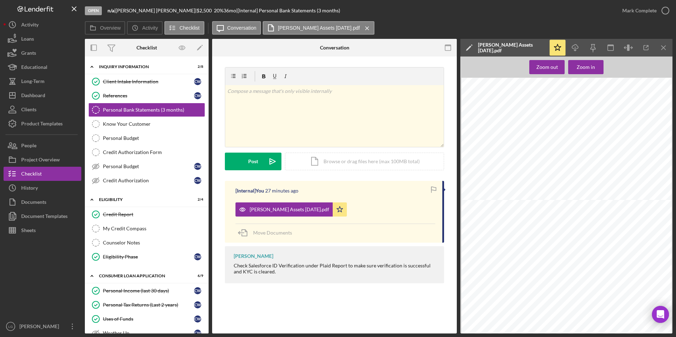
scroll to position [3816, 0]
click at [144, 210] on link "My Credit Compass My Credit Compass" at bounding box center [146, 229] width 117 height 14
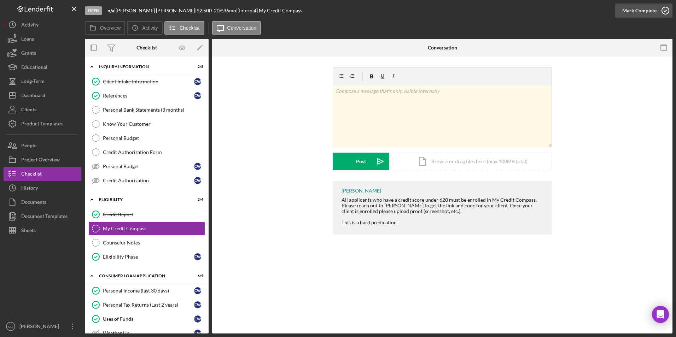
click at [449, 7] on button "Mark Complete" at bounding box center [643, 11] width 57 height 14
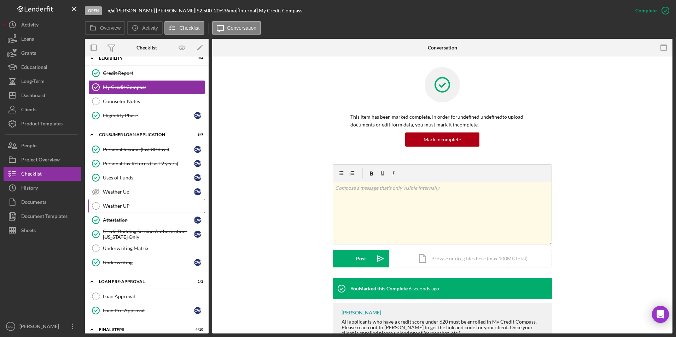
scroll to position [212, 0]
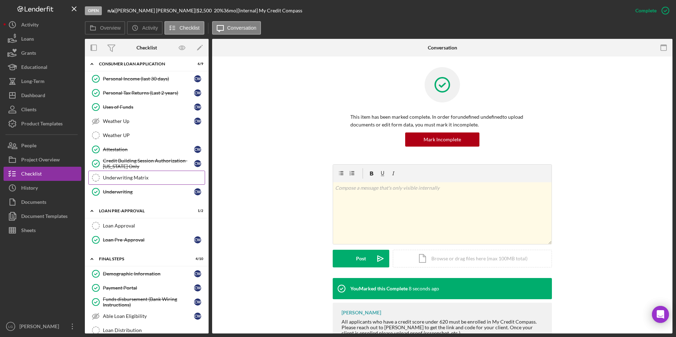
click at [128, 182] on link "Underwriting Matrix Underwriting Matrix" at bounding box center [146, 178] width 117 height 14
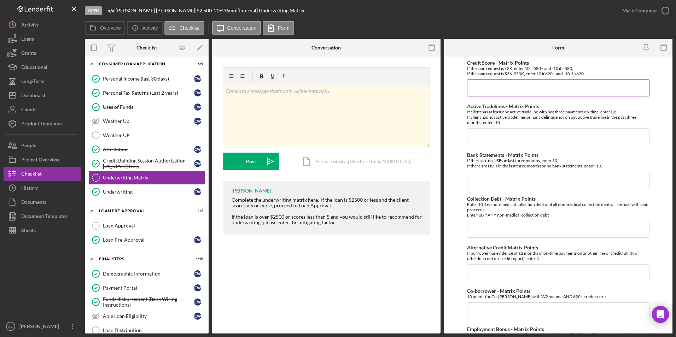
click at [449, 92] on input "Credit Score - Matrix Points" at bounding box center [558, 88] width 183 height 17
type input "10"
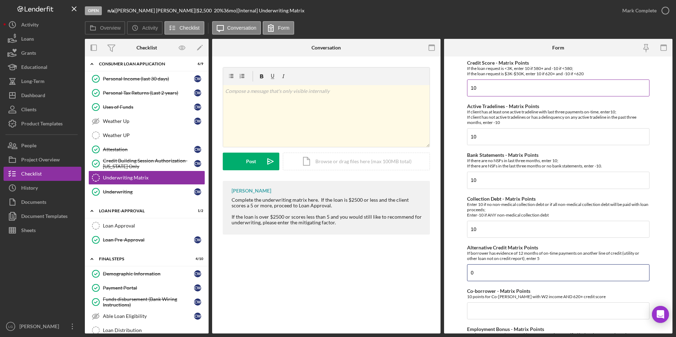
type input "0"
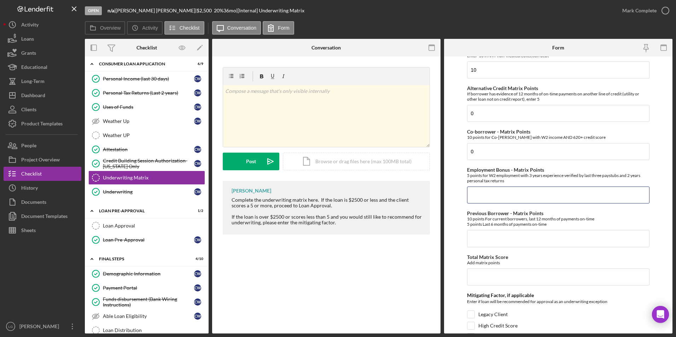
type input "0"
type input "5"
type input "0"
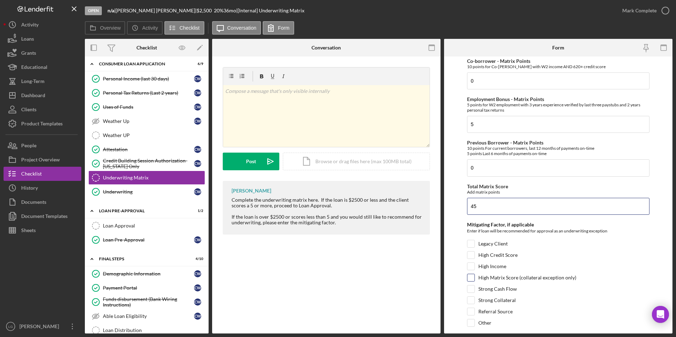
type input "45"
click at [449, 210] on input "High Matrix Score (collateral exception only)" at bounding box center [470, 277] width 7 height 7
checkbox input "true"
click at [449, 210] on input "Strong Cash Flow" at bounding box center [470, 289] width 7 height 7
checkbox input "true"
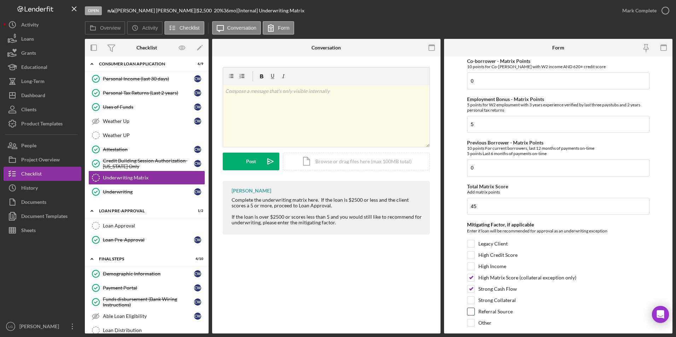
scroll to position [253, 0]
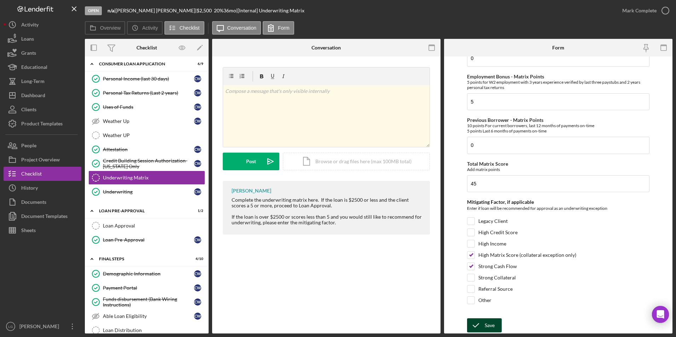
click at [449, 210] on icon "submit" at bounding box center [476, 326] width 18 height 18
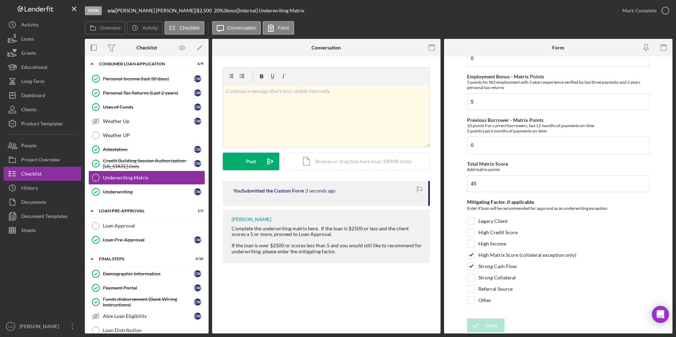
click at [449, 10] on div "Mark Complete" at bounding box center [639, 11] width 34 height 14
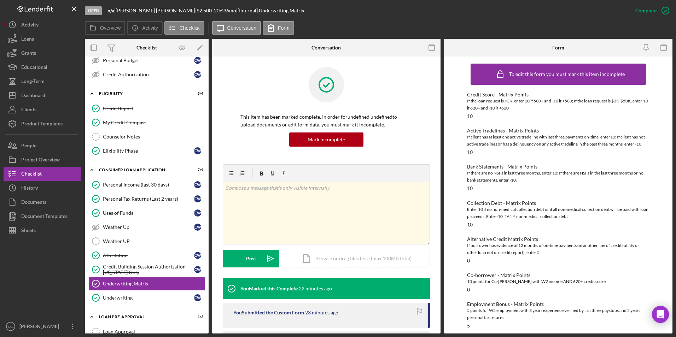
scroll to position [106, 0]
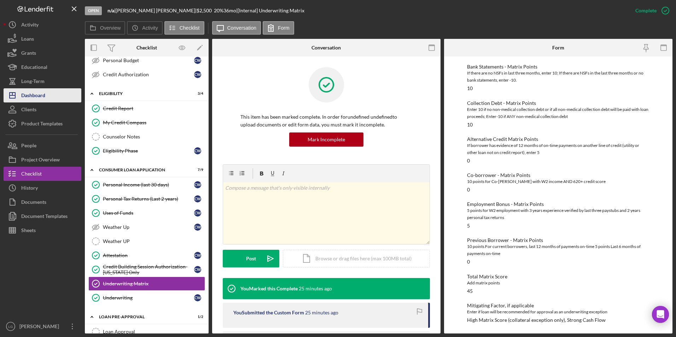
drag, startPoint x: 39, startPoint y: 97, endPoint x: 57, endPoint y: 98, distance: 18.7
click at [39, 97] on div "Dashboard" at bounding box center [33, 96] width 24 height 16
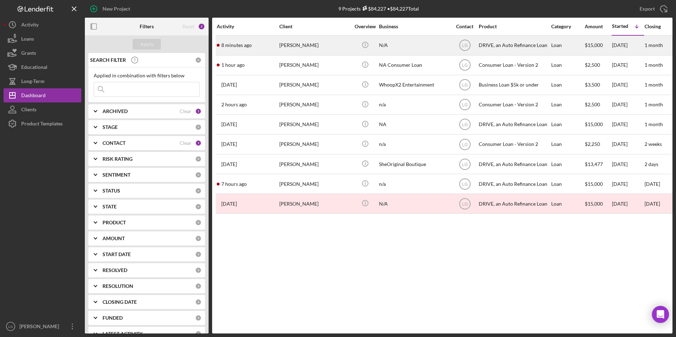
click at [294, 47] on div "[PERSON_NAME]" at bounding box center [314, 45] width 71 height 19
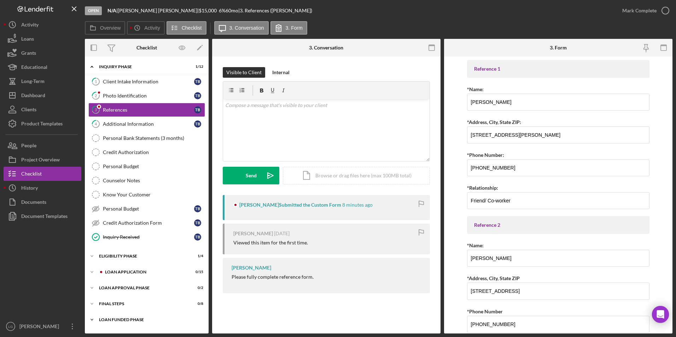
click at [98, 210] on icon "Icon/Expander" at bounding box center [92, 320] width 14 height 14
click at [105, 210] on div "Icon/Expander FINAL STEPS 0 / 8" at bounding box center [147, 304] width 124 height 14
click at [107, 210] on div "Loan Approval Phase" at bounding box center [149, 288] width 101 height 4
click at [110, 210] on div "Loan Application" at bounding box center [152, 272] width 95 height 4
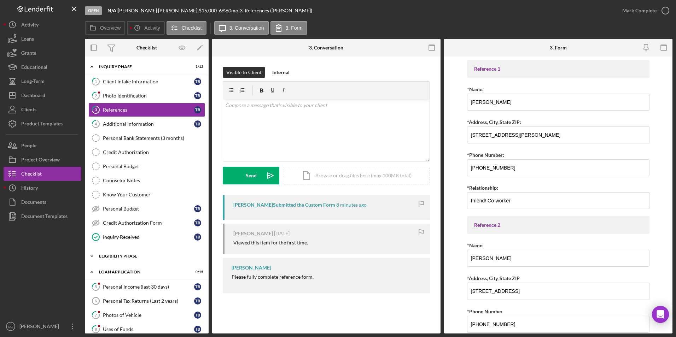
click at [113, 210] on div "Eligibility Phase" at bounding box center [149, 256] width 101 height 4
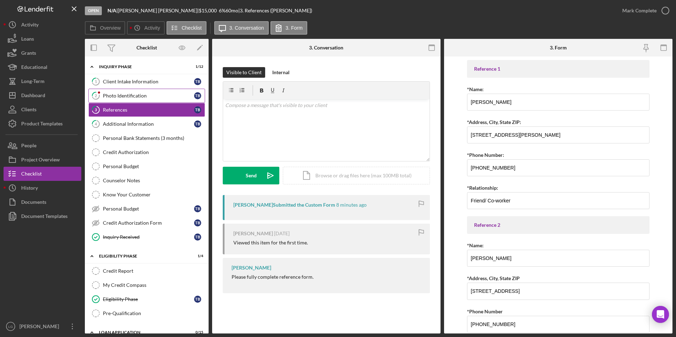
click at [116, 99] on div "Photo Identification" at bounding box center [148, 96] width 91 height 6
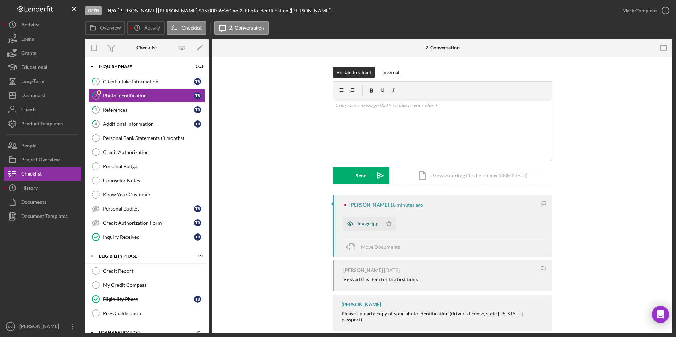
click at [355, 210] on icon "button" at bounding box center [350, 224] width 14 height 14
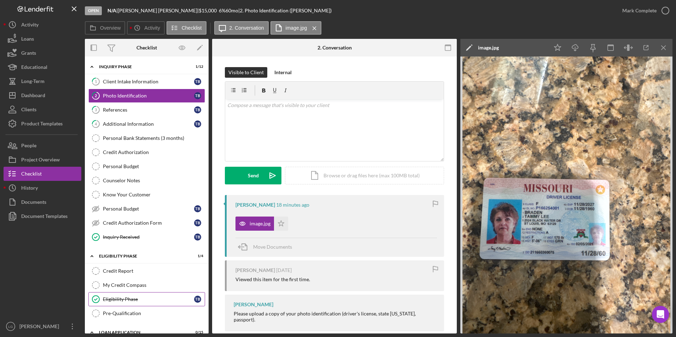
scroll to position [71, 0]
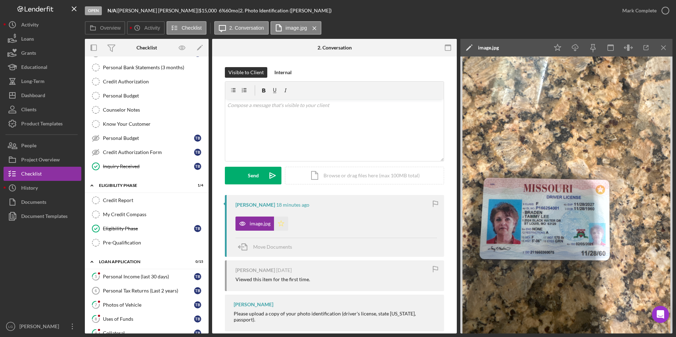
click at [286, 210] on icon "Icon/Star" at bounding box center [281, 224] width 14 height 14
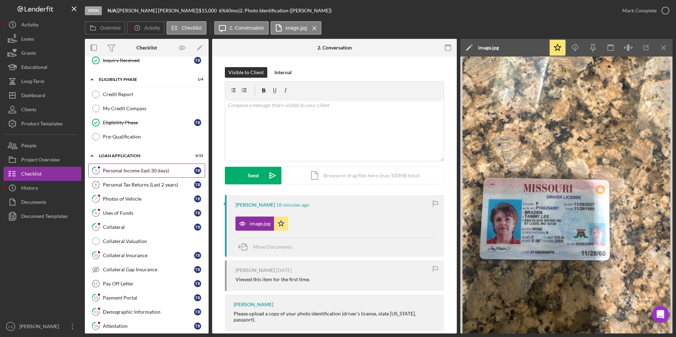
click at [156, 175] on link "5 Personal Income (last 30 days) T B" at bounding box center [146, 171] width 117 height 14
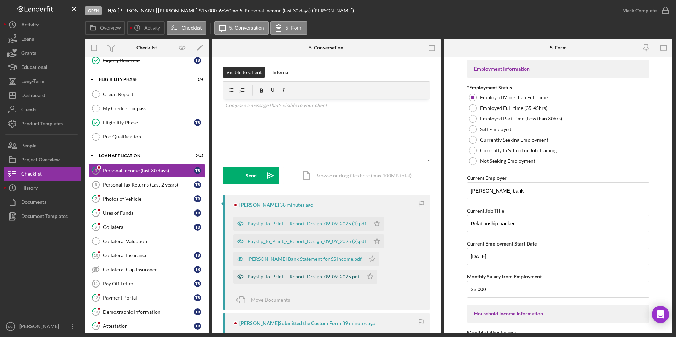
scroll to position [71, 0]
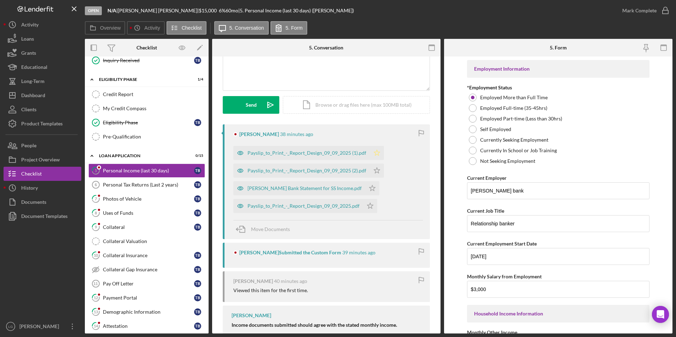
click at [378, 150] on icon "Icon/Star" at bounding box center [377, 153] width 14 height 14
click at [376, 168] on icon "Icon/Star" at bounding box center [377, 171] width 14 height 14
click at [365, 184] on icon "Icon/Star" at bounding box center [372, 188] width 14 height 14
click at [369, 206] on polygon "button" at bounding box center [370, 206] width 6 height 6
click at [449, 11] on div "Mark Complete" at bounding box center [639, 11] width 34 height 14
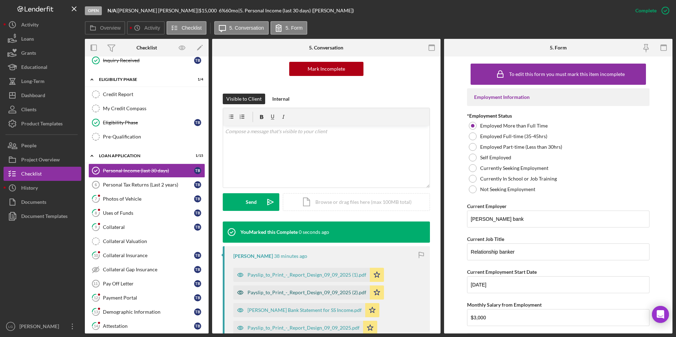
scroll to position [168, 0]
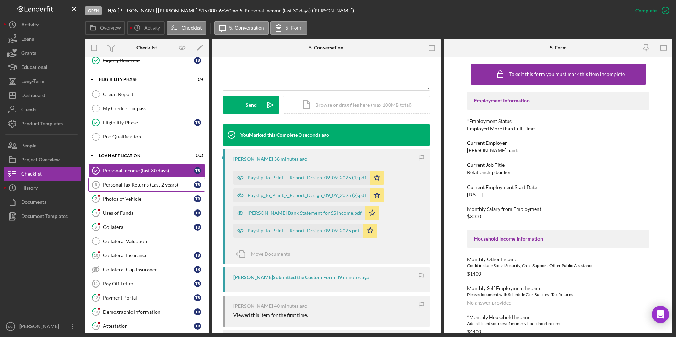
click at [150, 184] on div "Personal Tax Returns (Last 2 years)" at bounding box center [148, 185] width 91 height 6
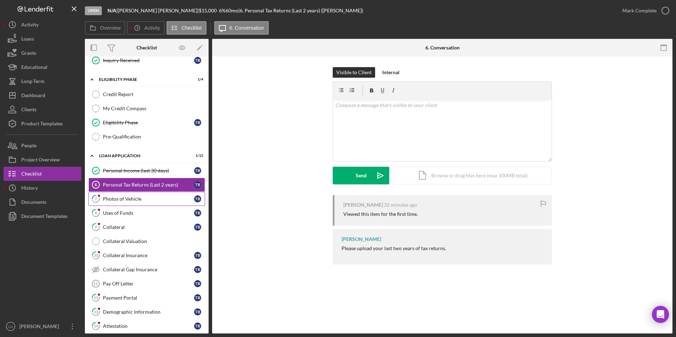
click at [131, 201] on div "Photos of Vehicle" at bounding box center [148, 199] width 91 height 6
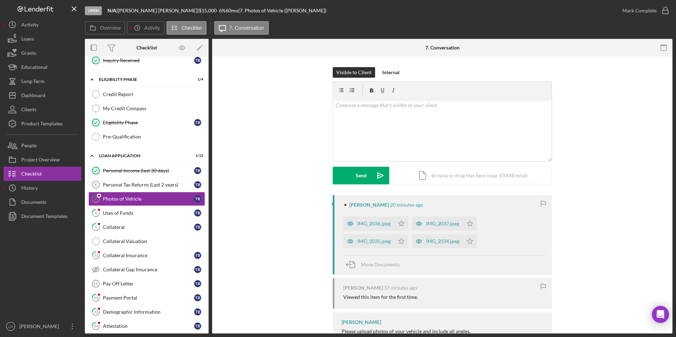
click at [382, 210] on div "IMG_2036.jpeg" at bounding box center [373, 224] width 33 height 6
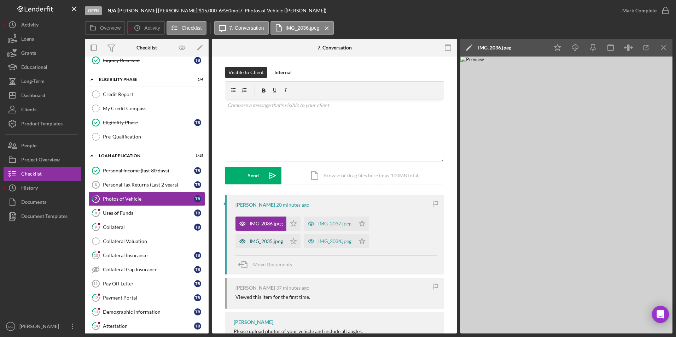
click at [261, 210] on div "IMG_2035.jpeg" at bounding box center [265, 242] width 33 height 6
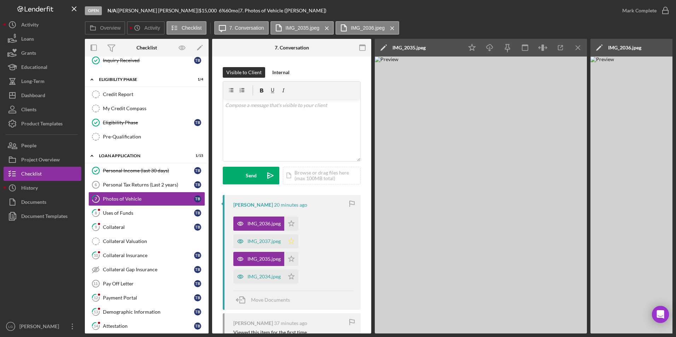
click at [287, 210] on icon "Icon/Star" at bounding box center [291, 241] width 14 height 14
click at [290, 210] on icon "Icon/Star" at bounding box center [291, 224] width 14 height 14
click at [294, 210] on icon "Icon/Star" at bounding box center [291, 259] width 14 height 14
click at [291, 210] on icon "Icon/Star" at bounding box center [291, 277] width 14 height 14
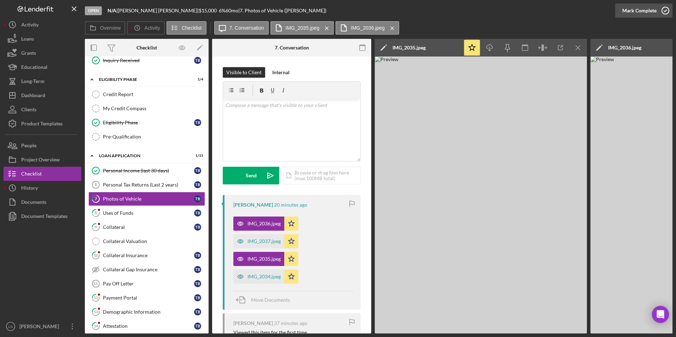
click at [449, 11] on div "Mark Complete" at bounding box center [639, 11] width 34 height 14
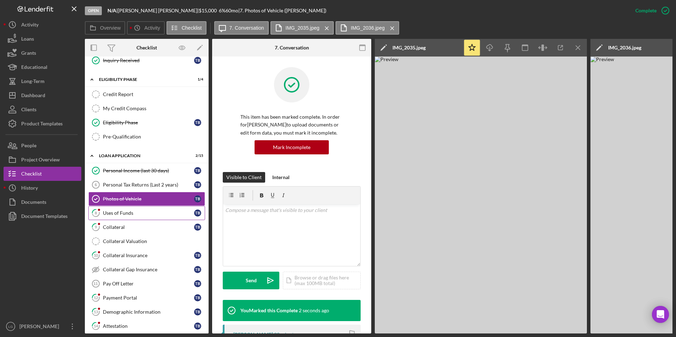
click at [97, 210] on tspan "8" at bounding box center [96, 213] width 2 height 5
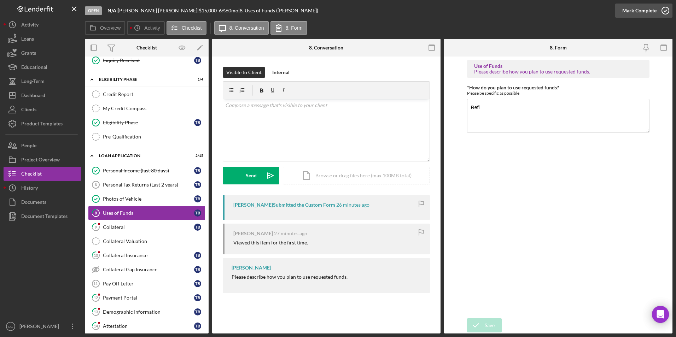
click at [449, 14] on div "Mark Complete" at bounding box center [639, 11] width 34 height 14
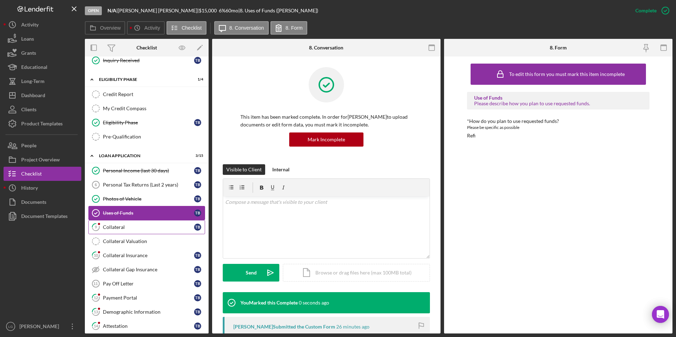
click at [108, 210] on div "Collateral" at bounding box center [148, 227] width 91 height 6
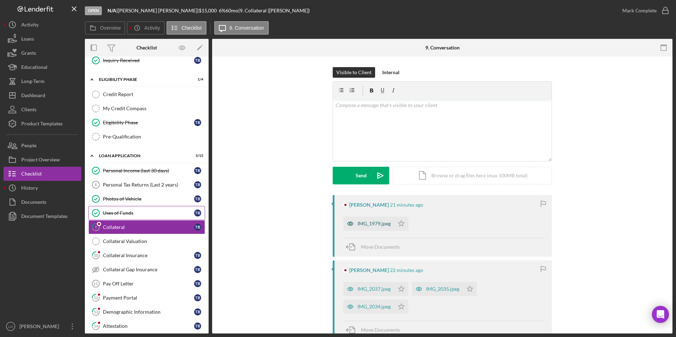
click at [371, 210] on div "IMG_1979.jpeg" at bounding box center [373, 224] width 33 height 6
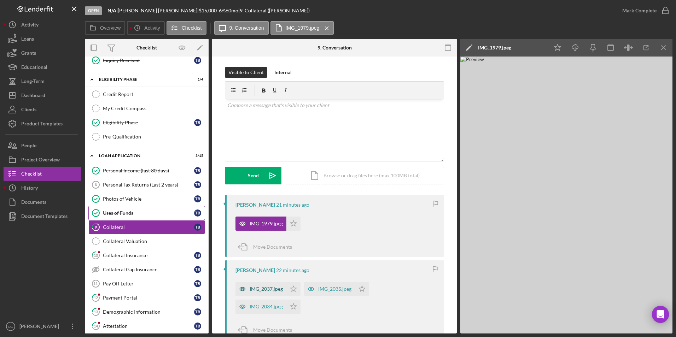
click at [263, 210] on div "IMG_2037.jpeg" at bounding box center [265, 289] width 33 height 6
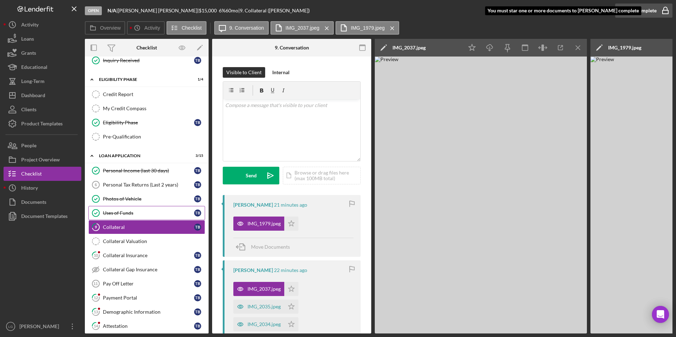
click at [449, 12] on div "Mark Complete" at bounding box center [639, 11] width 34 height 14
click at [96, 210] on tspan "10" at bounding box center [96, 255] width 5 height 5
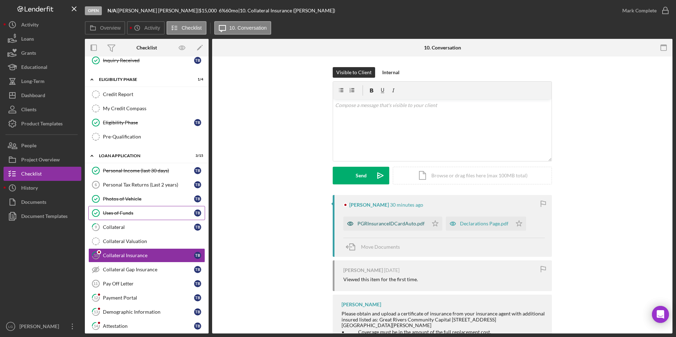
click at [389, 210] on div "PGRInsuranceIDCardAuto.pdf" at bounding box center [390, 224] width 67 height 6
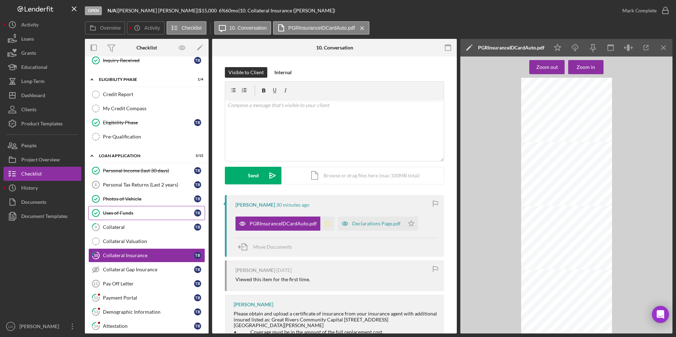
click at [325, 210] on icon "Icon/Star" at bounding box center [327, 224] width 14 height 14
click at [370, 210] on div "Declarations Page.pdf" at bounding box center [376, 224] width 48 height 6
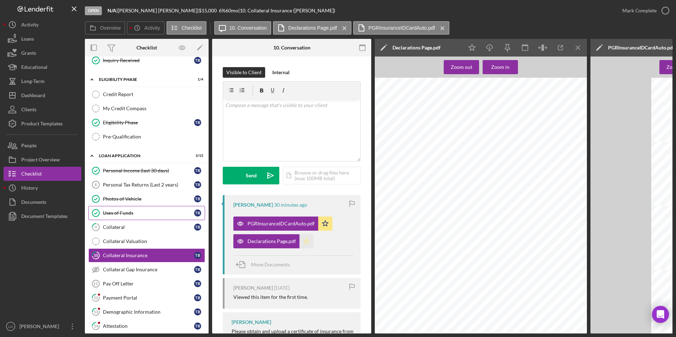
click at [304, 210] on icon "Icon/Star" at bounding box center [306, 241] width 14 height 14
click at [449, 14] on div "Mark Complete" at bounding box center [639, 11] width 34 height 14
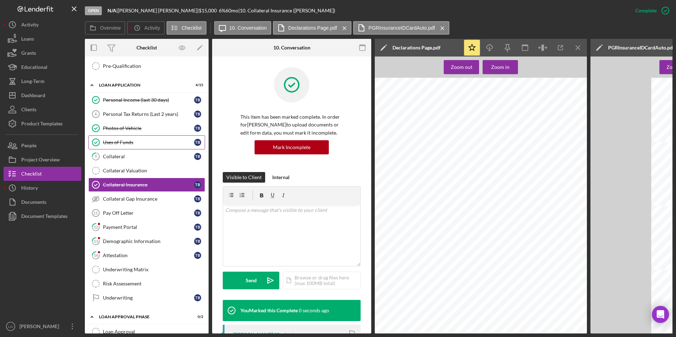
scroll to position [283, 0]
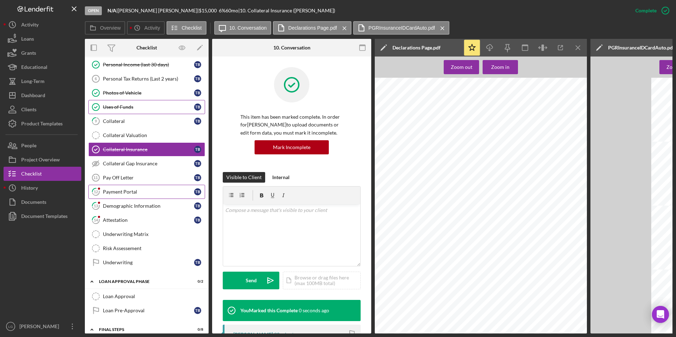
click at [121, 195] on link "12 Payment Portal T B" at bounding box center [146, 192] width 117 height 14
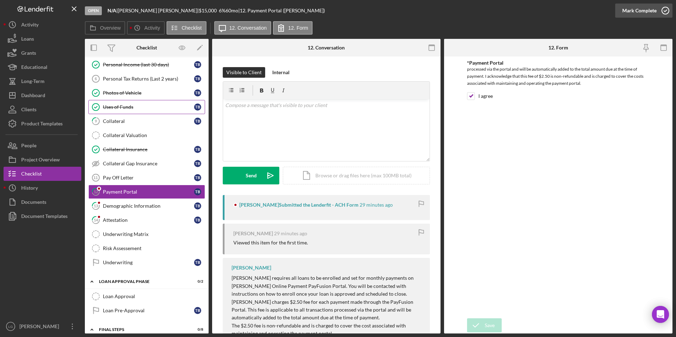
click at [449, 15] on div "Mark Complete" at bounding box center [639, 11] width 34 height 14
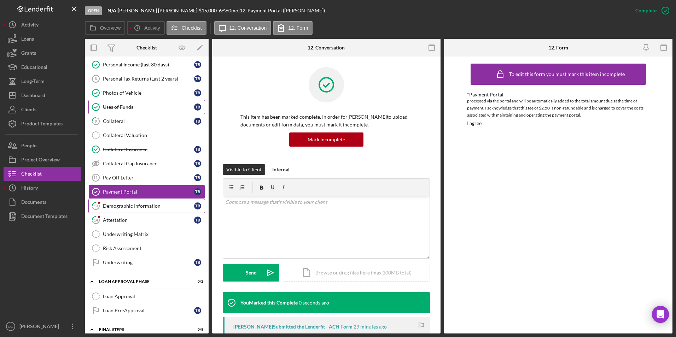
click at [110, 203] on div "Demographic Information" at bounding box center [148, 206] width 91 height 6
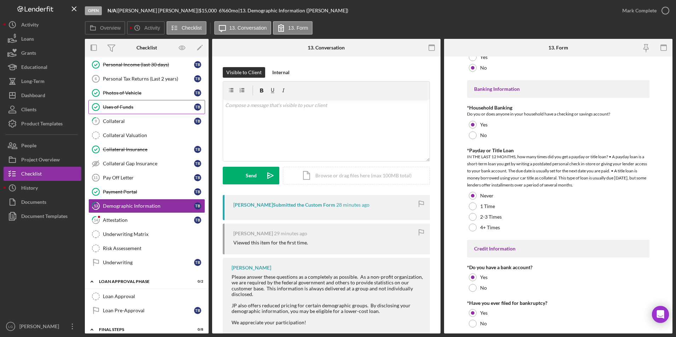
scroll to position [1363, 0]
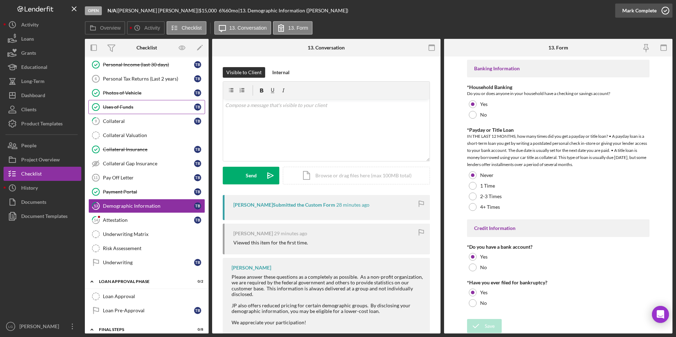
click at [449, 10] on div "Mark Complete" at bounding box center [639, 11] width 34 height 14
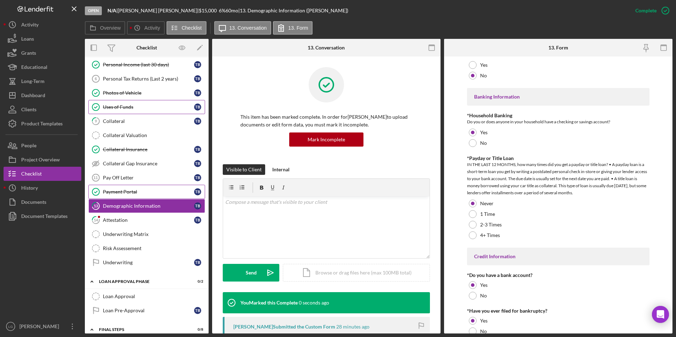
scroll to position [1392, 0]
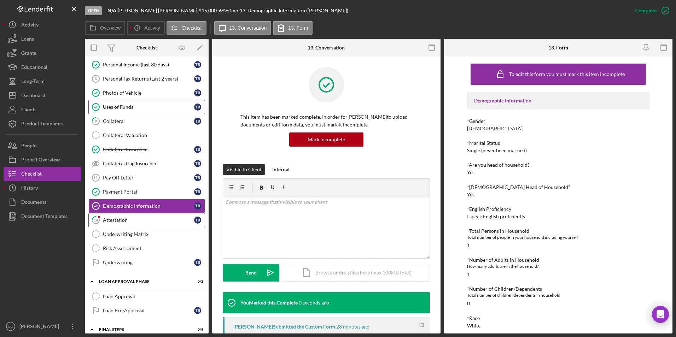
click at [114, 210] on div "Attestation" at bounding box center [148, 220] width 91 height 6
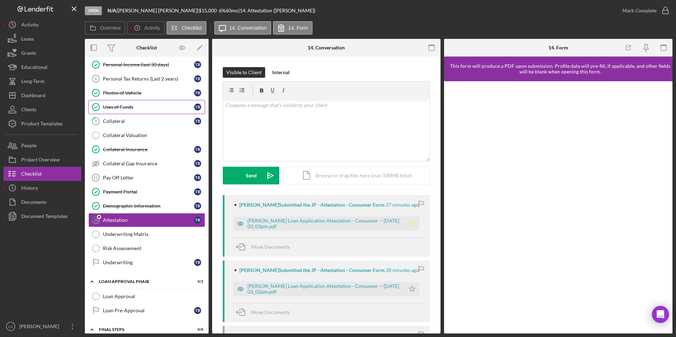
click at [412, 210] on polygon "button" at bounding box center [412, 223] width 6 height 6
click at [449, 15] on div "Mark Complete" at bounding box center [639, 11] width 34 height 14
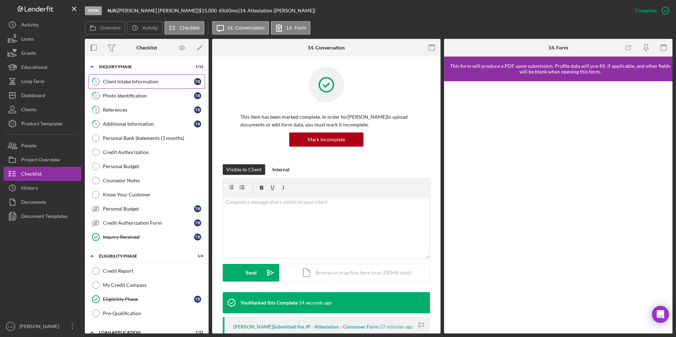
click at [125, 77] on link "1 Client Intake Information T B" at bounding box center [146, 82] width 117 height 14
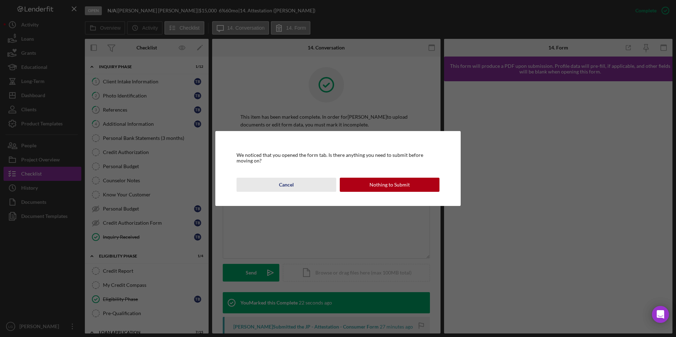
click at [290, 186] on div "Cancel" at bounding box center [286, 185] width 15 height 14
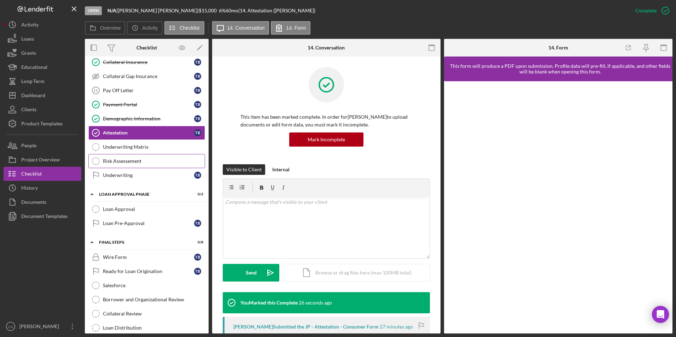
scroll to position [335, 0]
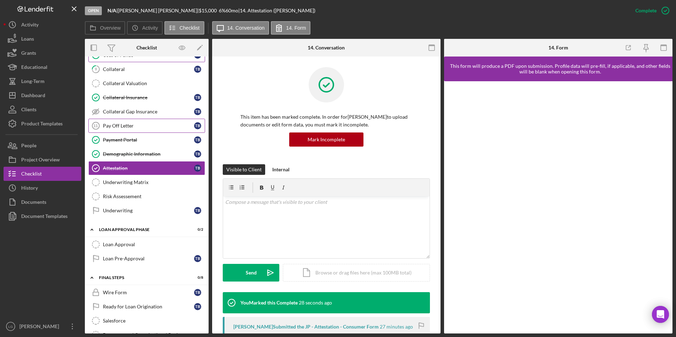
click at [122, 121] on link "Pay Off Letter 11 Pay Off Letter T B" at bounding box center [146, 126] width 117 height 14
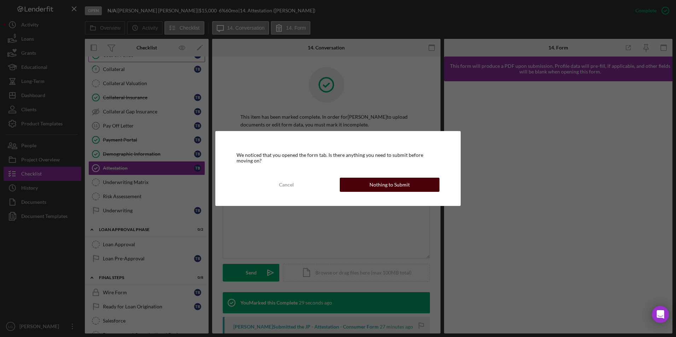
click at [400, 188] on div "Nothing to Submit" at bounding box center [389, 185] width 40 height 14
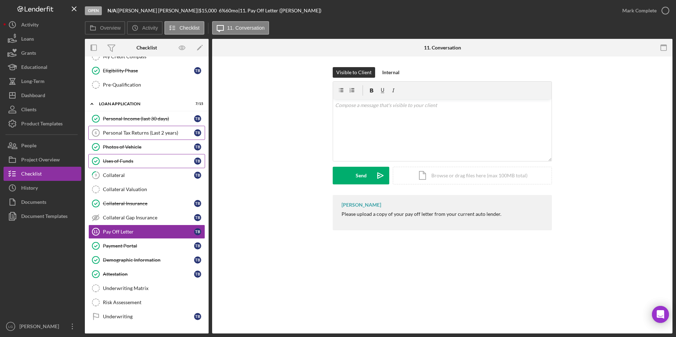
scroll to position [158, 0]
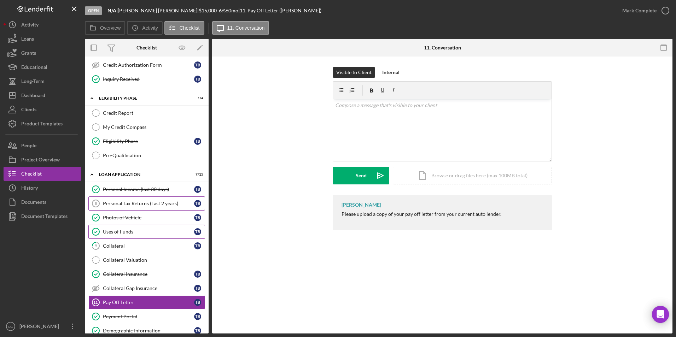
click at [119, 205] on div "Personal Tax Returns (Last 2 years)" at bounding box center [148, 204] width 91 height 6
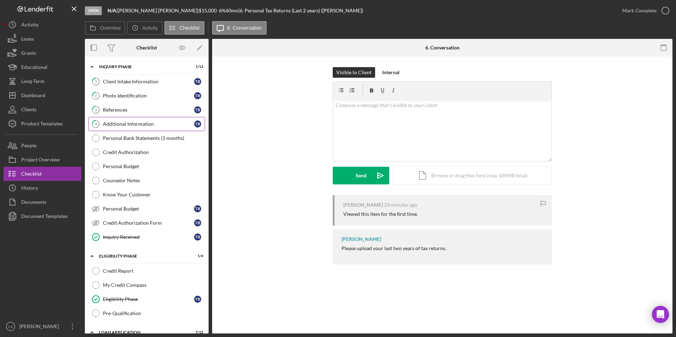
click at [142, 122] on div "Additional Information" at bounding box center [148, 124] width 91 height 6
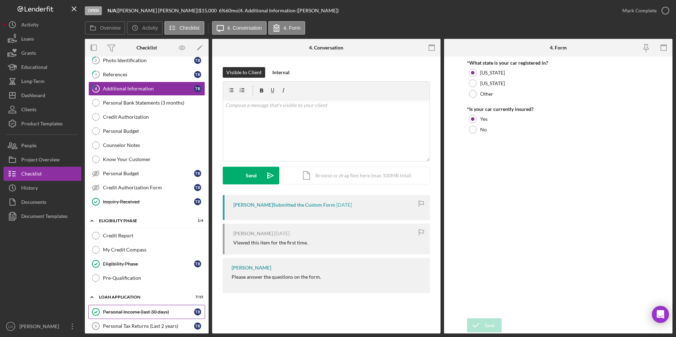
scroll to position [106, 0]
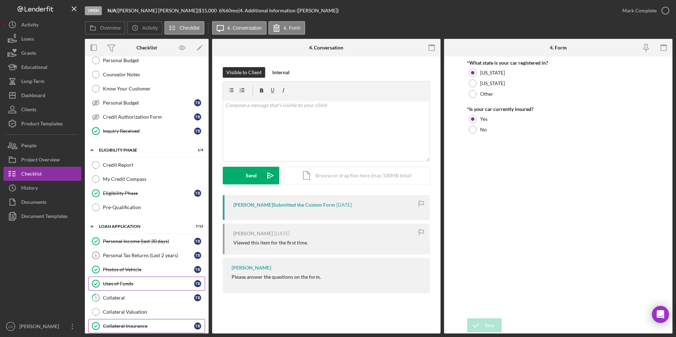
click at [132, 168] on div "Credit Report" at bounding box center [154, 165] width 102 height 6
click at [124, 160] on link "Credit Report Credit Report" at bounding box center [146, 165] width 117 height 14
click at [124, 166] on div "Credit Report" at bounding box center [154, 165] width 102 height 6
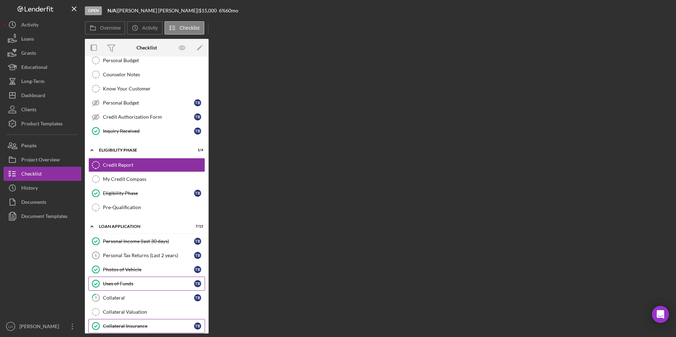
click at [133, 210] on div "Collateral Insurance" at bounding box center [148, 326] width 91 height 6
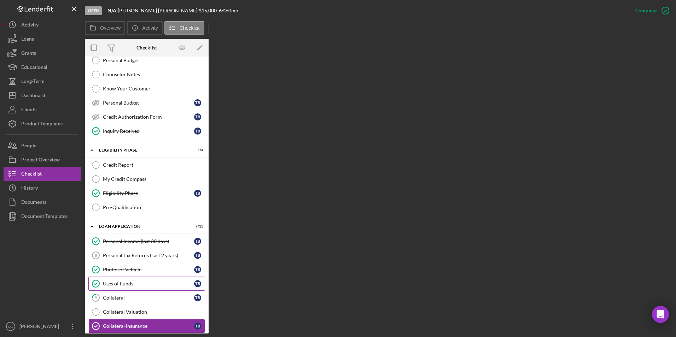
scroll to position [177, 0]
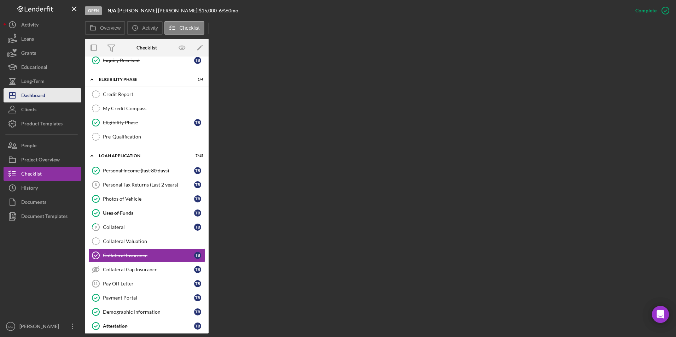
click at [133, 210] on div "Collateral" at bounding box center [148, 227] width 91 height 6
click at [111, 210] on link "9 Collateral T B" at bounding box center [146, 227] width 117 height 14
click at [42, 91] on div "Dashboard" at bounding box center [33, 96] width 24 height 16
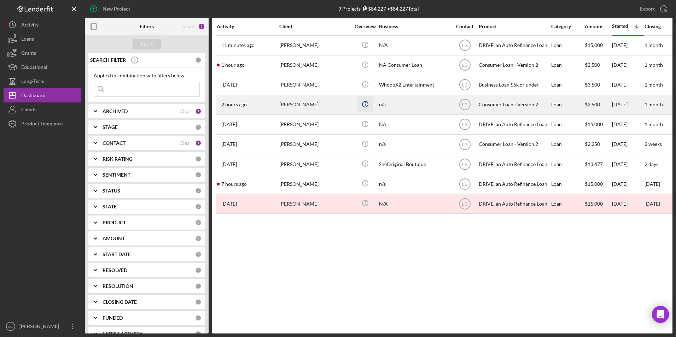
click at [360, 112] on icon "Icon/Info" at bounding box center [365, 104] width 16 height 16
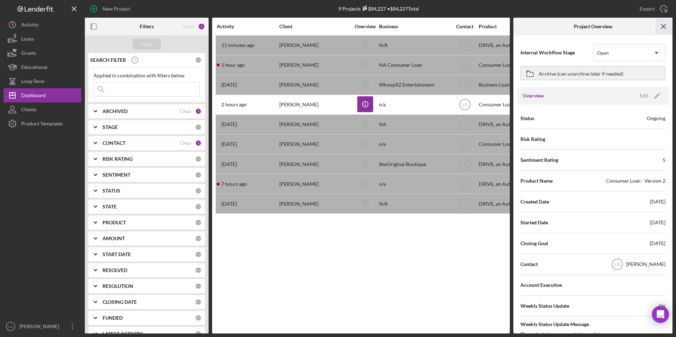
click at [449, 22] on icon "Icon/Menu Close" at bounding box center [663, 27] width 16 height 16
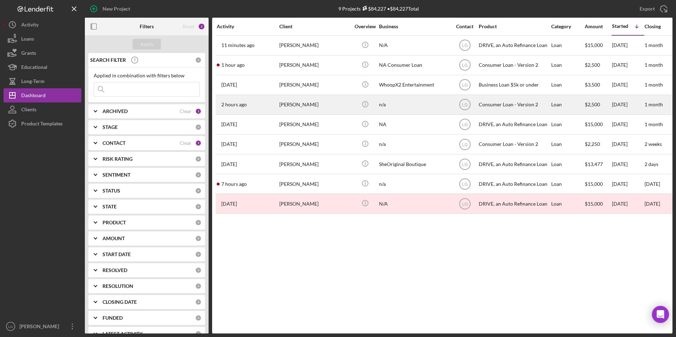
click at [287, 108] on div "[PERSON_NAME]" at bounding box center [314, 104] width 71 height 19
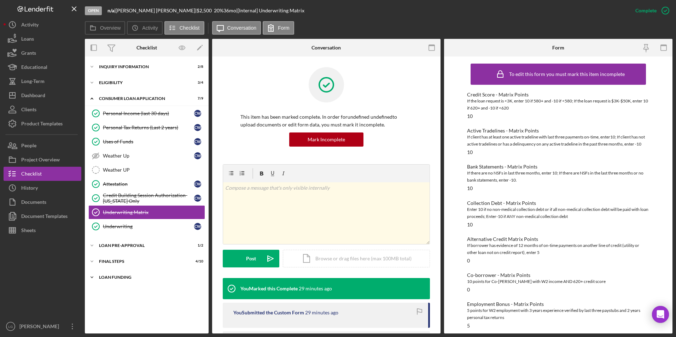
click at [109, 210] on div "Loan Funding" at bounding box center [149, 277] width 101 height 4
click at [110, 210] on div "FINAL STEPS" at bounding box center [149, 261] width 101 height 4
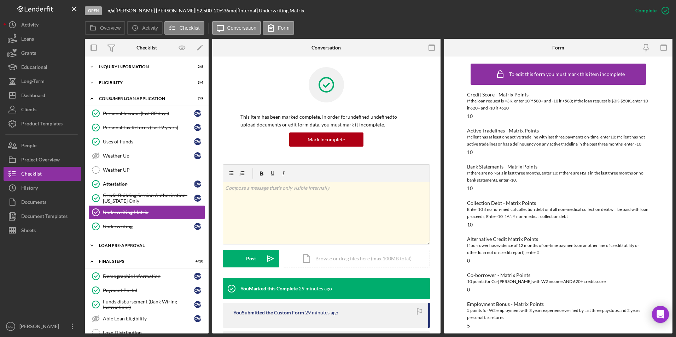
click at [112, 210] on div "Loan Pre-Approval" at bounding box center [149, 245] width 101 height 4
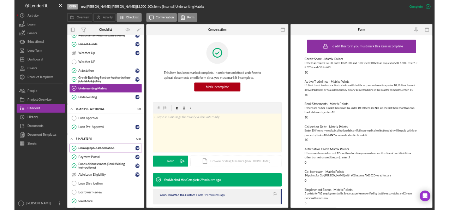
scroll to position [141, 0]
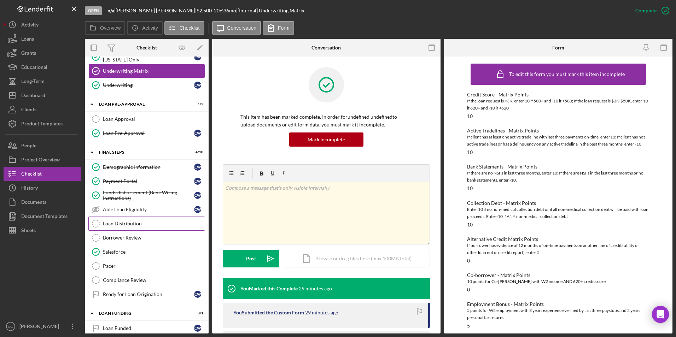
click at [118, 210] on div "Loan Distribution" at bounding box center [154, 224] width 102 height 6
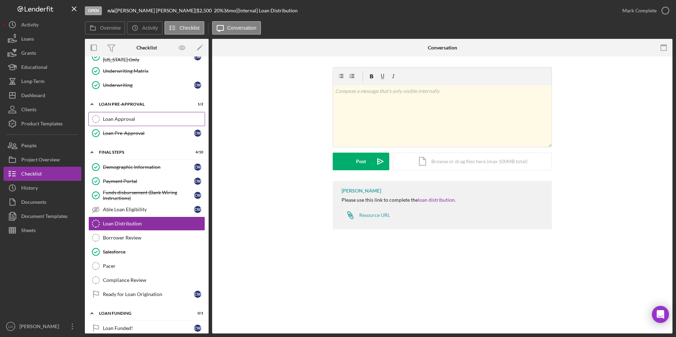
click at [115, 117] on div "Loan Approval" at bounding box center [154, 119] width 102 height 6
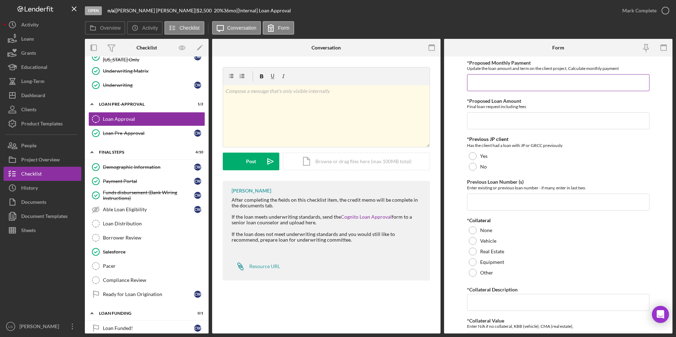
click at [449, 80] on input "*Proposed Monthly Payment" at bounding box center [558, 82] width 183 height 17
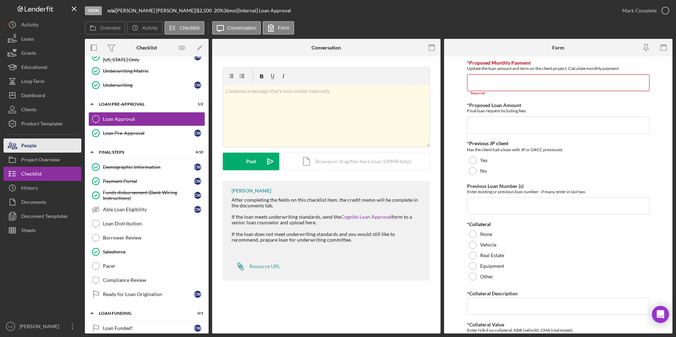
click at [40, 143] on button "People" at bounding box center [43, 146] width 78 height 14
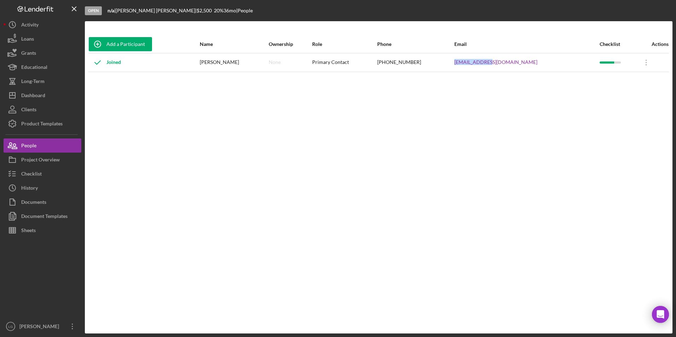
drag, startPoint x: 530, startPoint y: 64, endPoint x: 494, endPoint y: 61, distance: 36.1
click at [449, 61] on tr "Joined [PERSON_NAME] None Primary Contact [PHONE_NUMBER] [EMAIL_ADDRESS][DOMAIN…" at bounding box center [378, 62] width 580 height 19
drag, startPoint x: 494, startPoint y: 61, endPoint x: 514, endPoint y: 61, distance: 20.8
copy tr "[EMAIL_ADDRESS][DOMAIN_NAME]"
click at [32, 173] on div "Checklist" at bounding box center [31, 175] width 20 height 16
